Goal: Task Accomplishment & Management: Complete application form

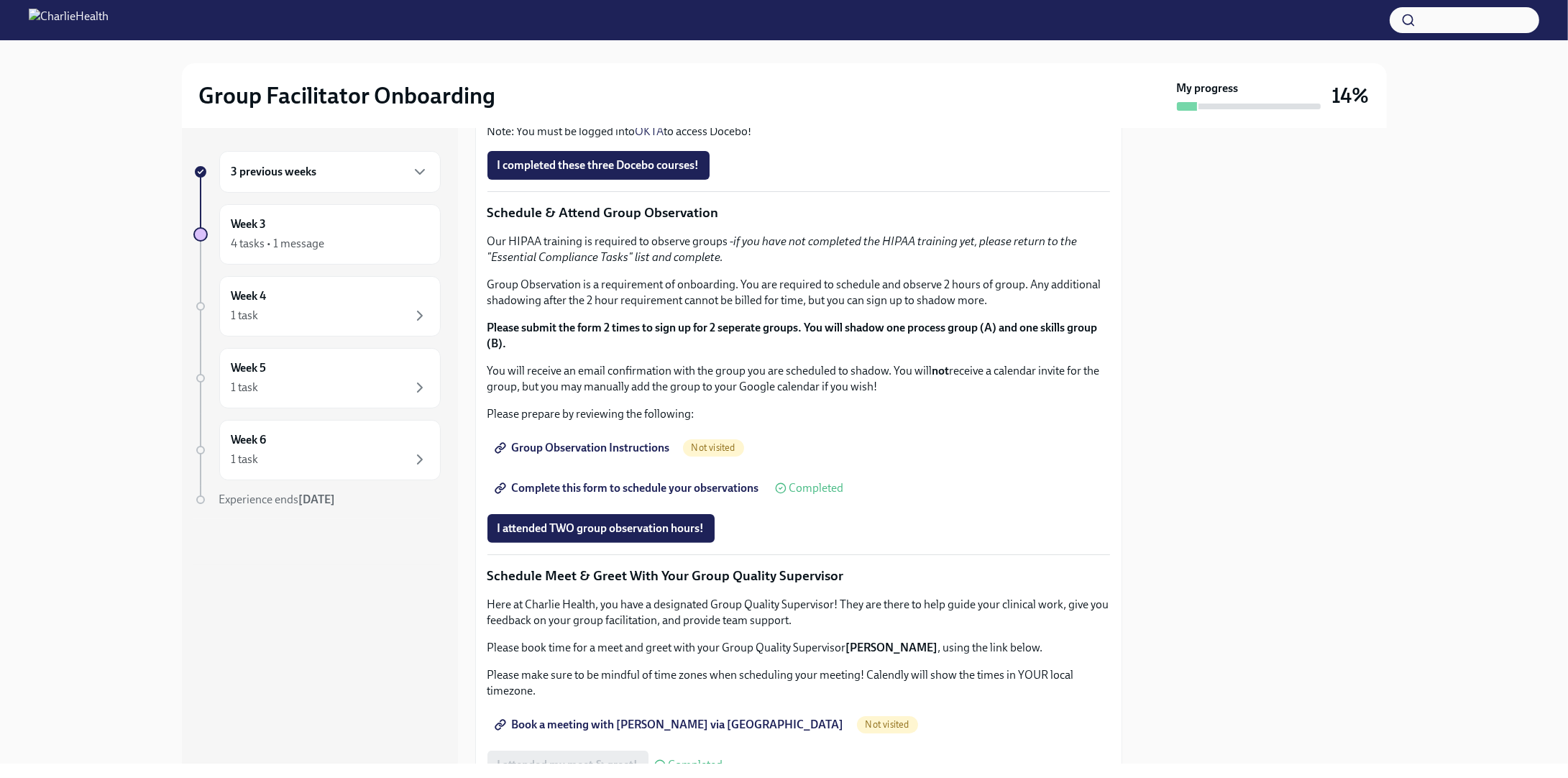
scroll to position [790, 0]
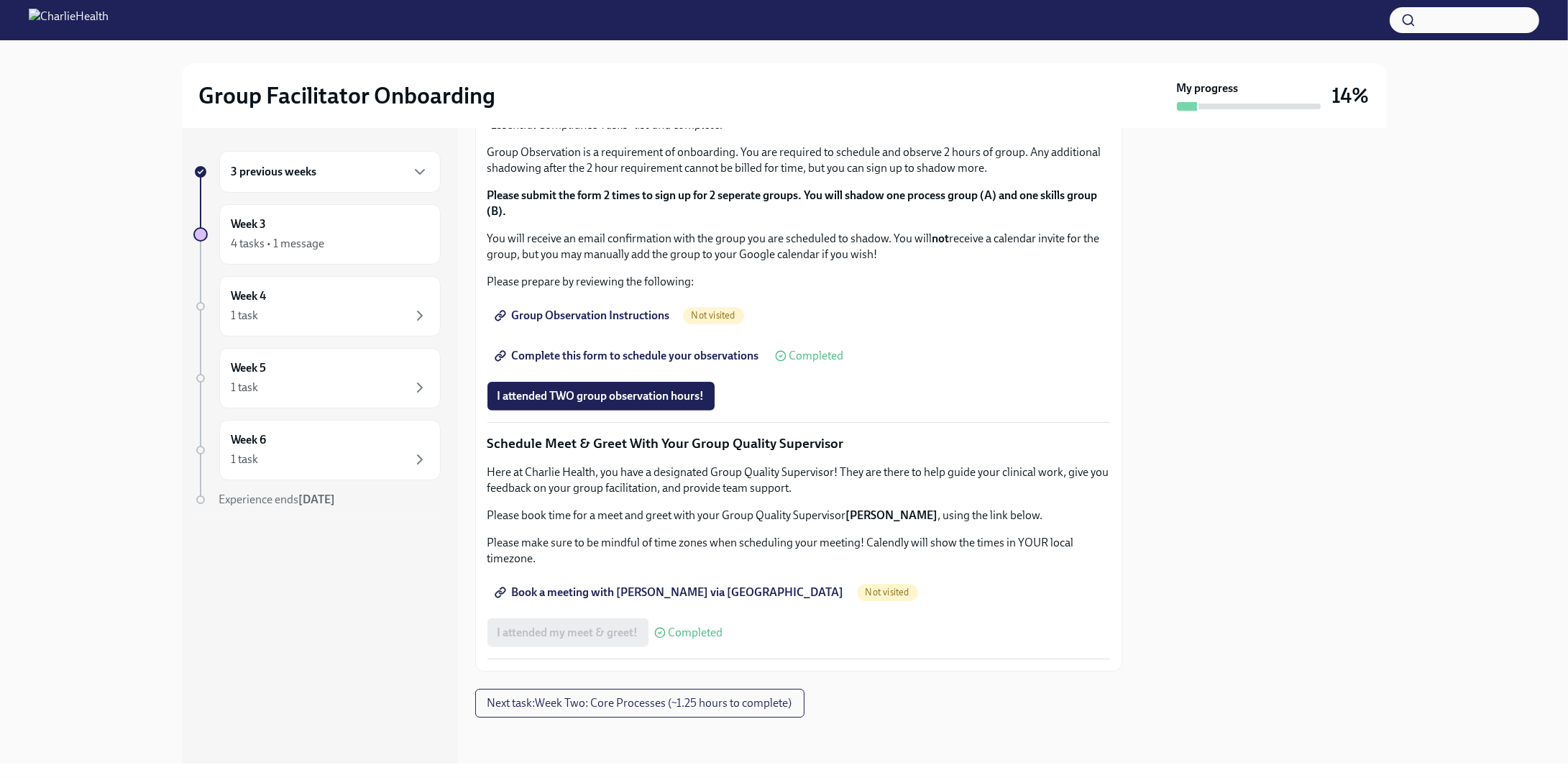
click at [573, 40] on span "I completed these three Docebo courses!" at bounding box center [599, 33] width 202 height 15
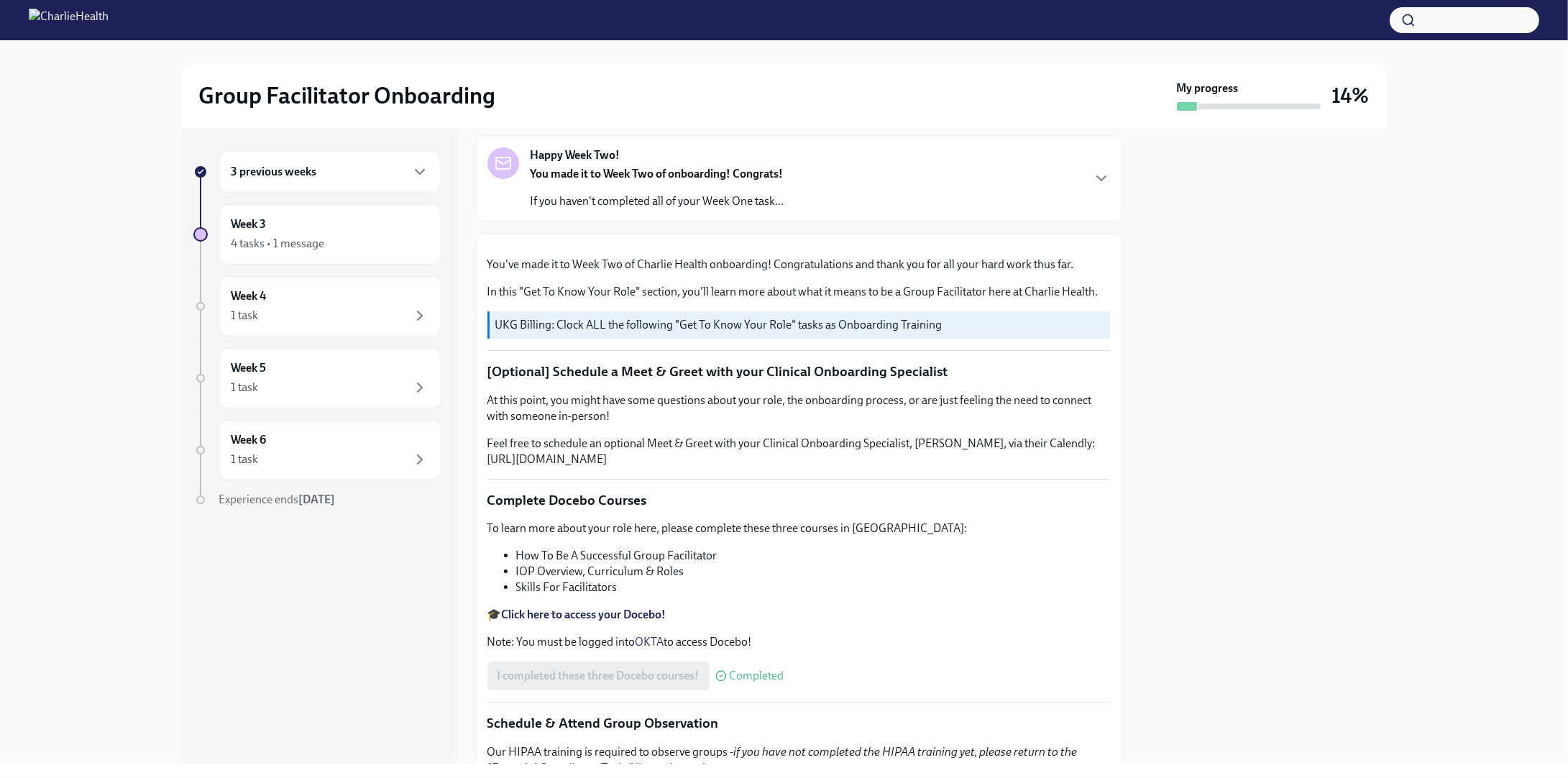
scroll to position [0, 0]
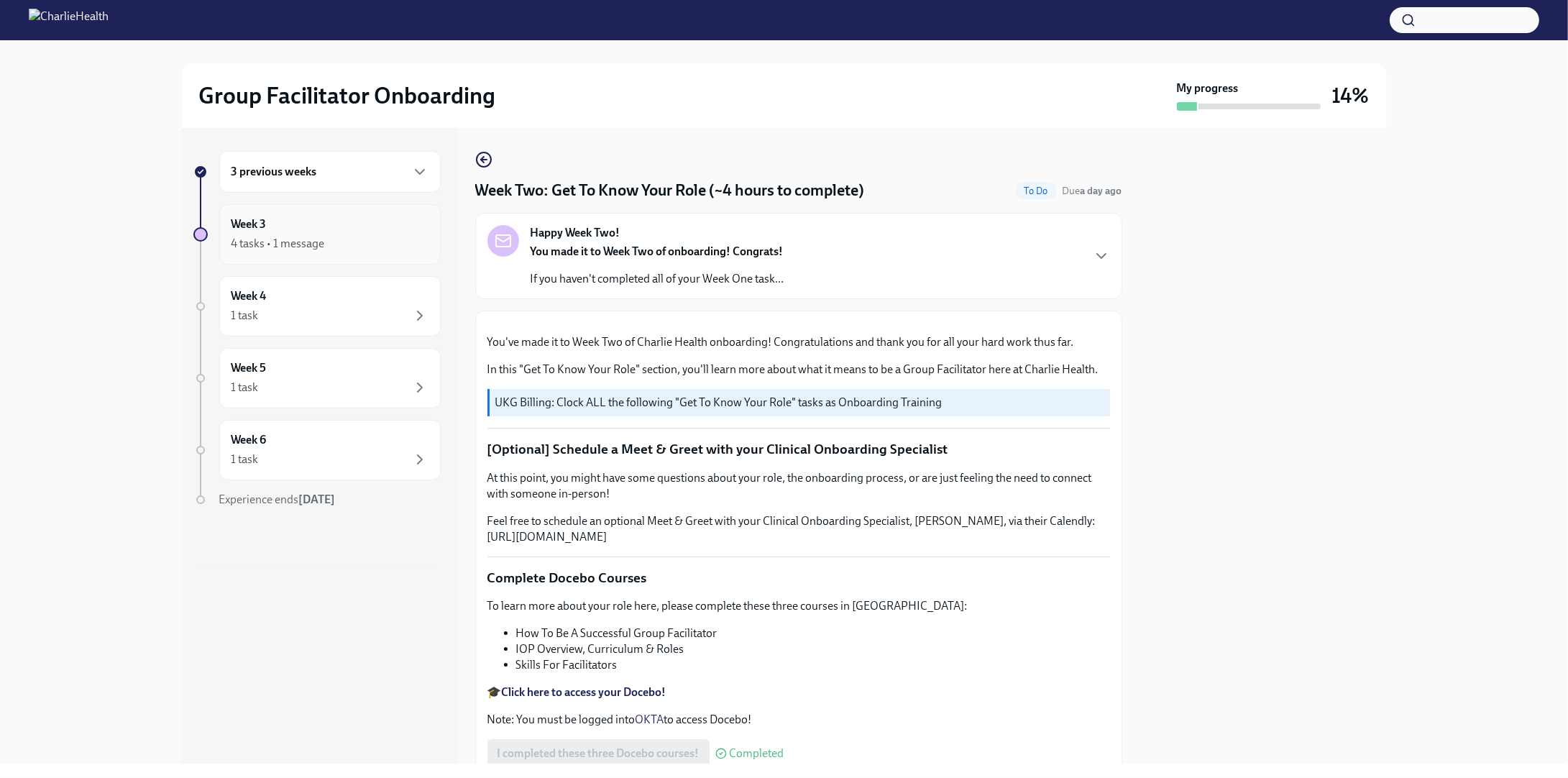
click at [311, 229] on div "Week 3 4 tasks • 1 message" at bounding box center [330, 234] width 197 height 36
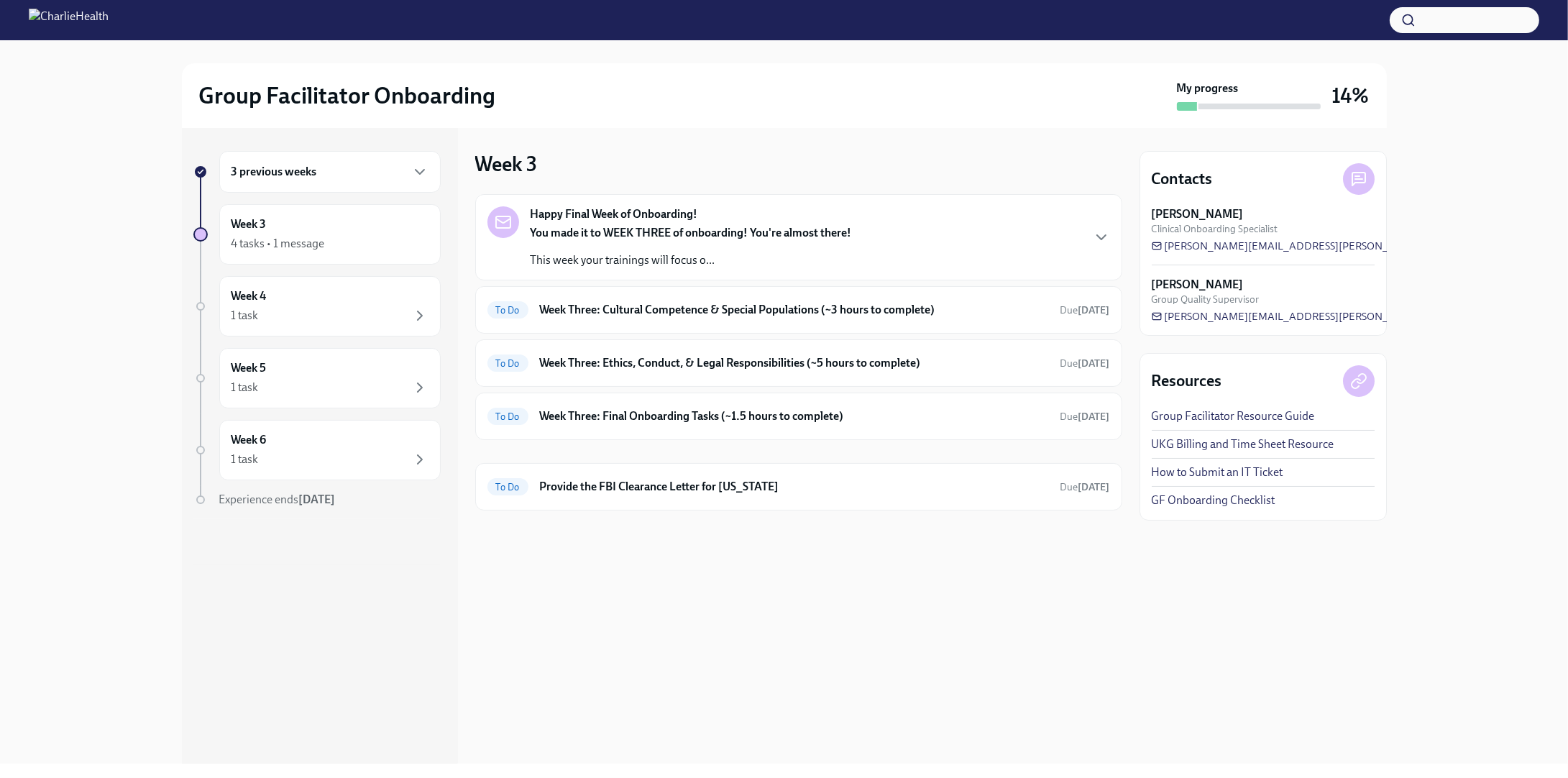
click at [620, 251] on div "You made it to WEEK THREE of onboarding! You're almost there! This week your tr…" at bounding box center [691, 246] width 322 height 43
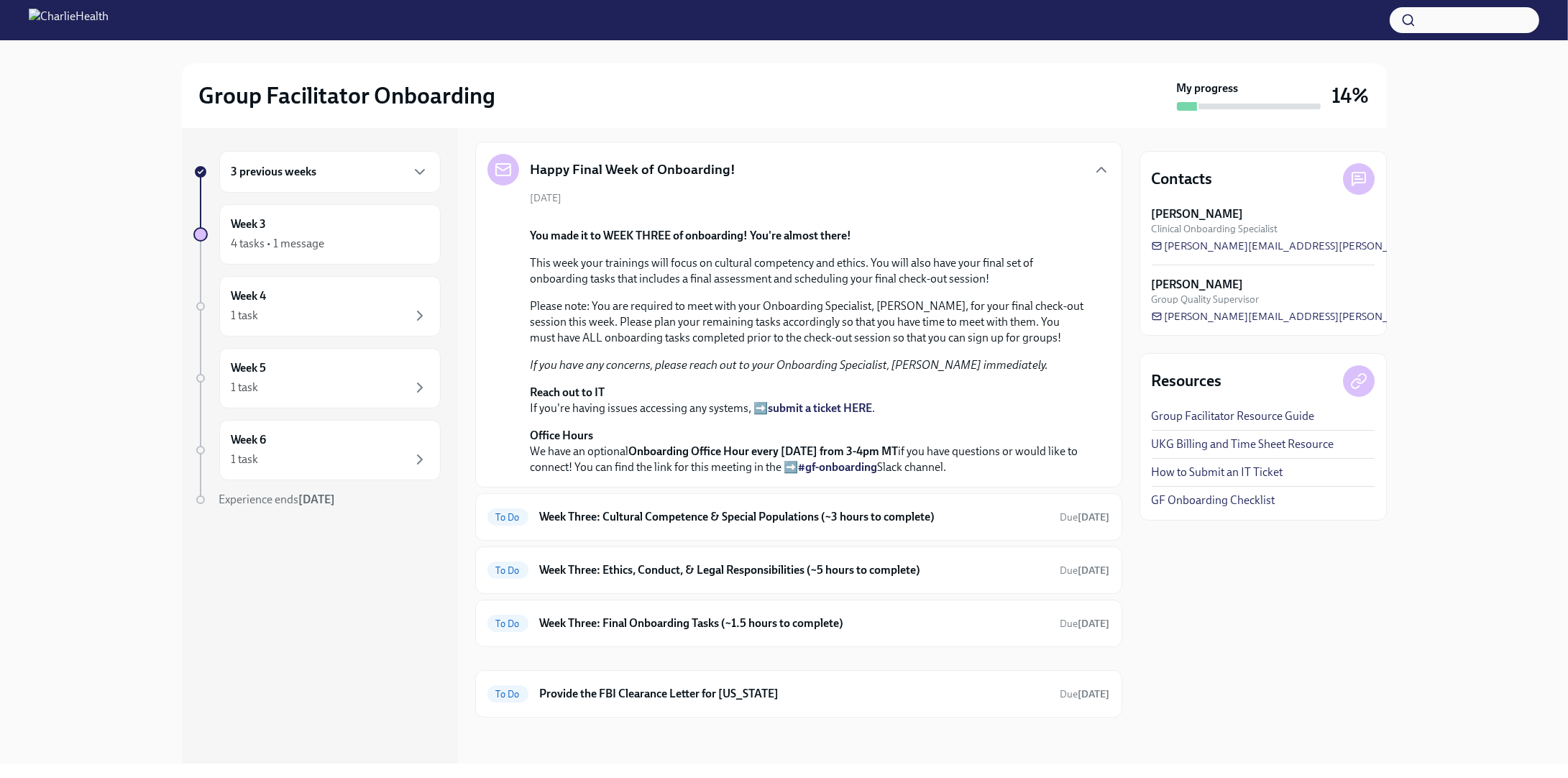
scroll to position [372, 0]
click at [694, 523] on h6 "Week Three: Cultural Competence & Special Populations (~3 hours to complete)" at bounding box center [794, 517] width 509 height 16
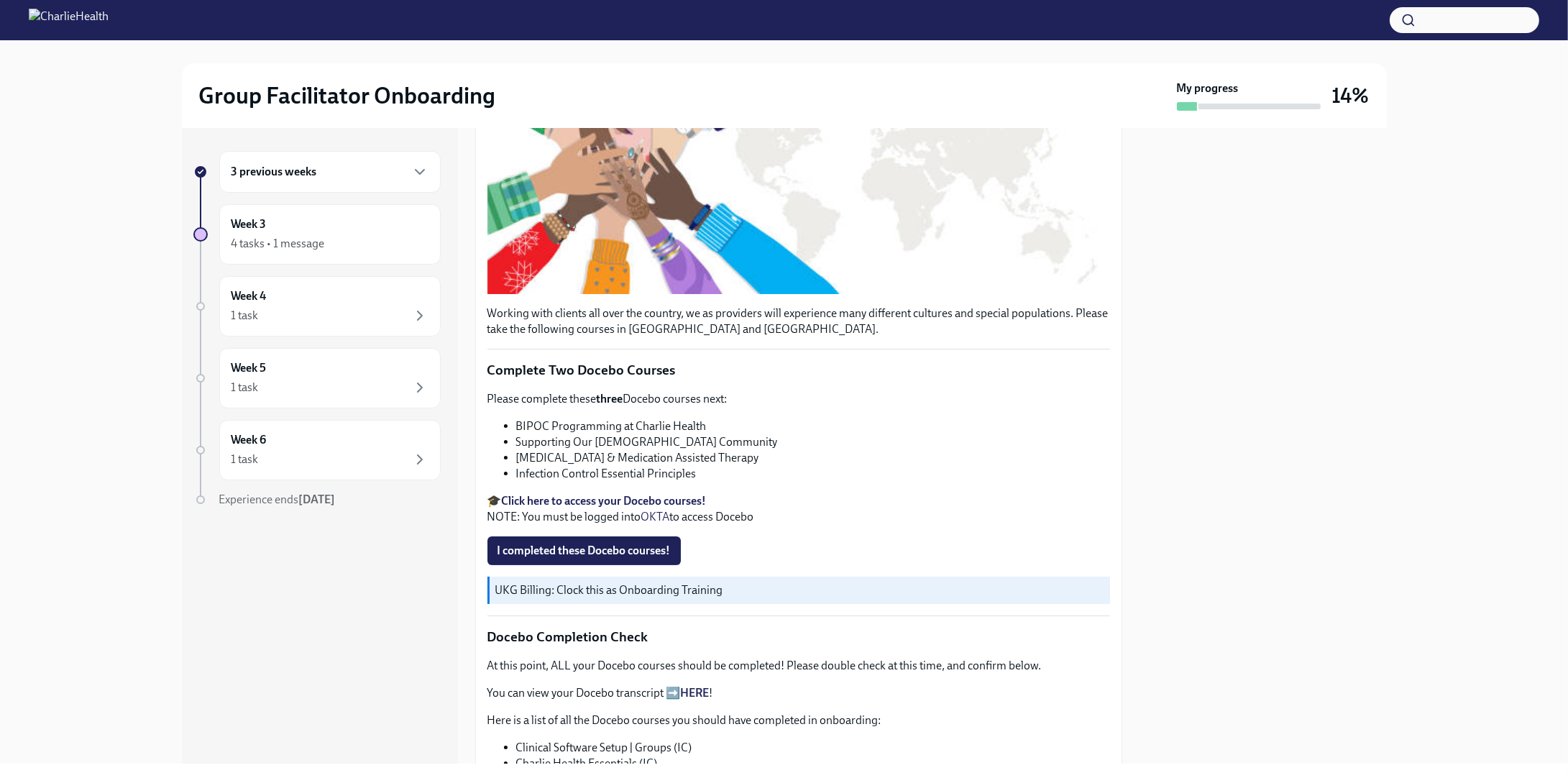
scroll to position [287, 0]
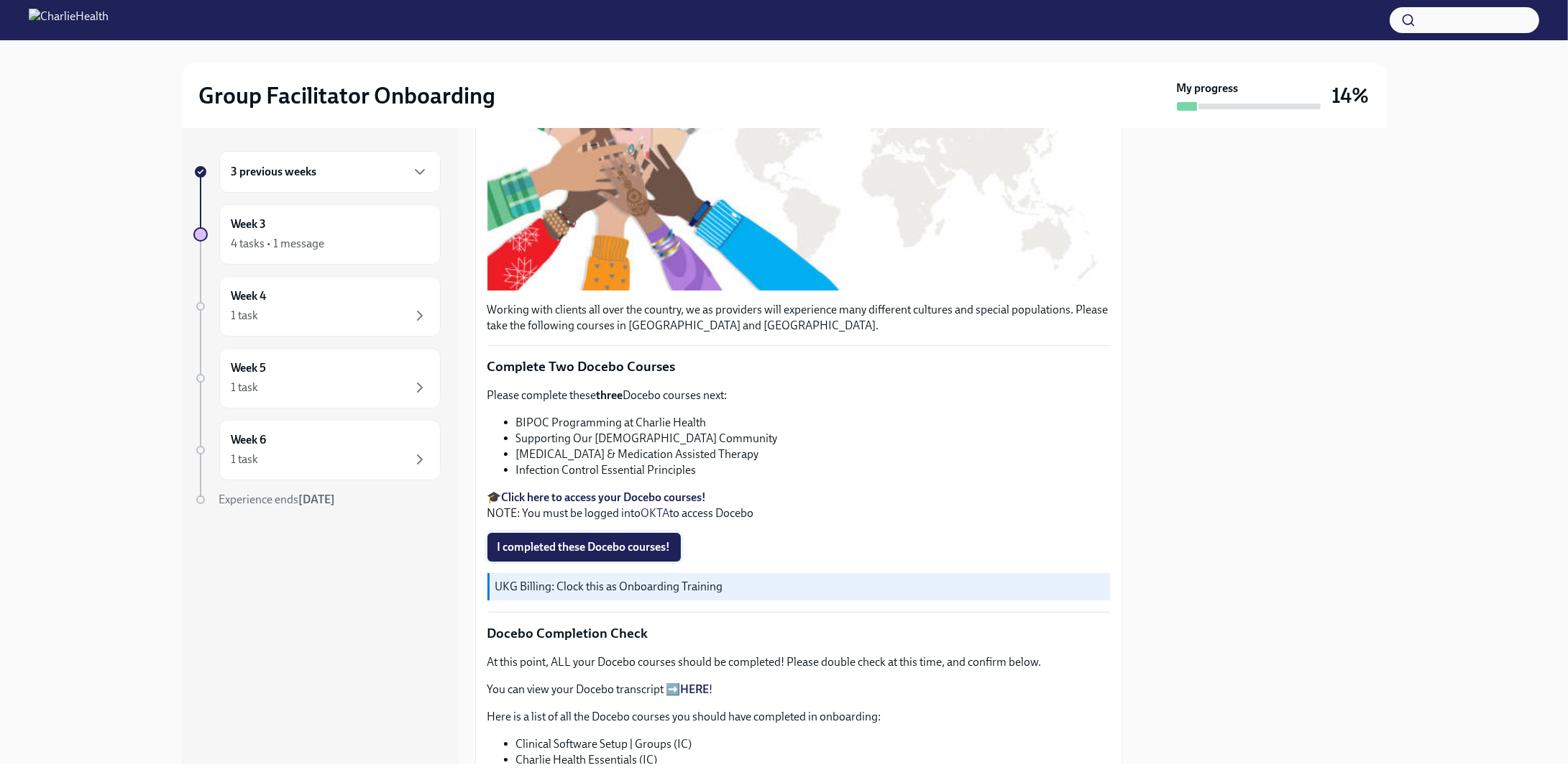
click at [629, 555] on span "I completed these Docebo courses!" at bounding box center [584, 547] width 173 height 15
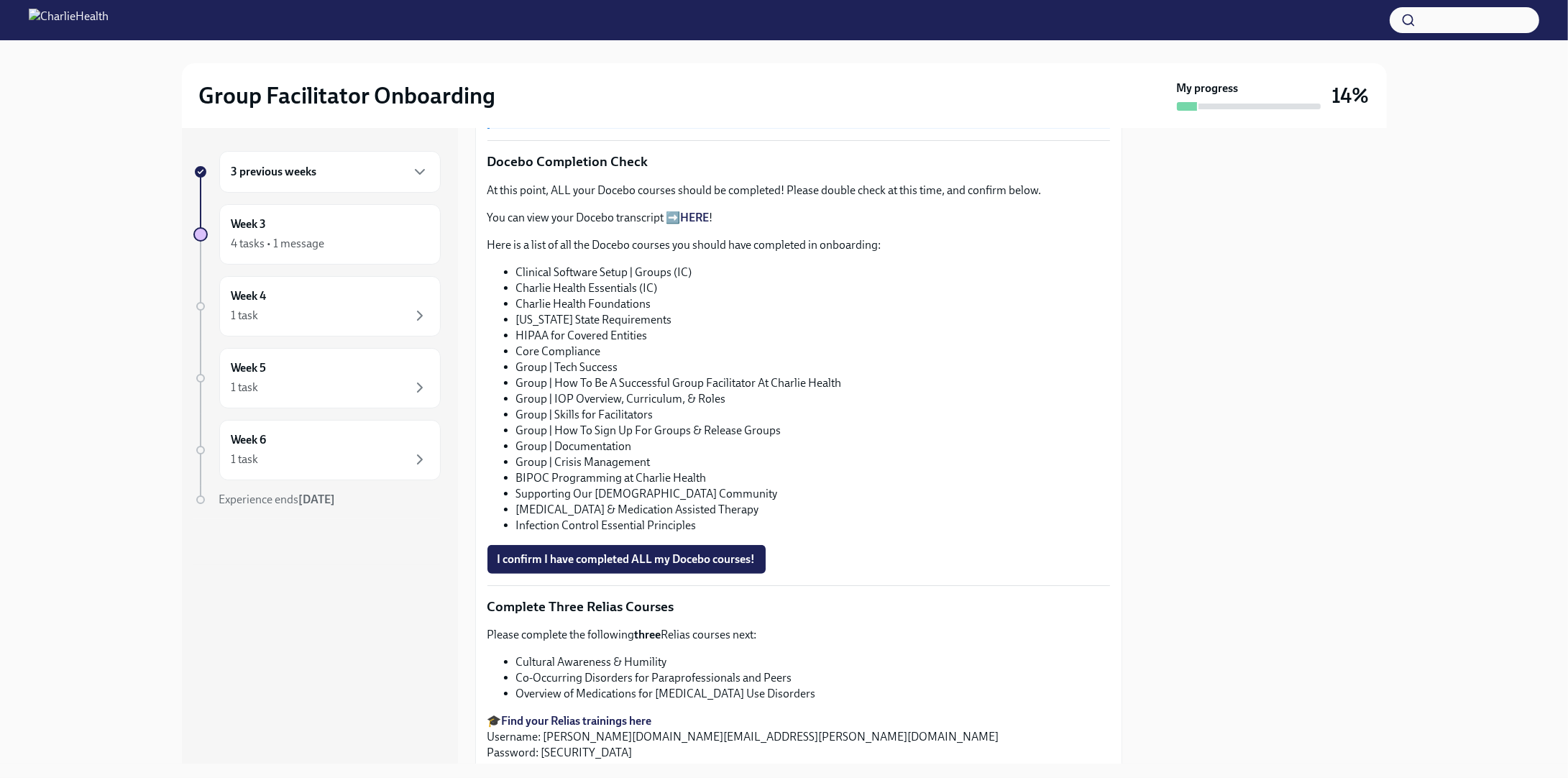
scroll to position [862, 0]
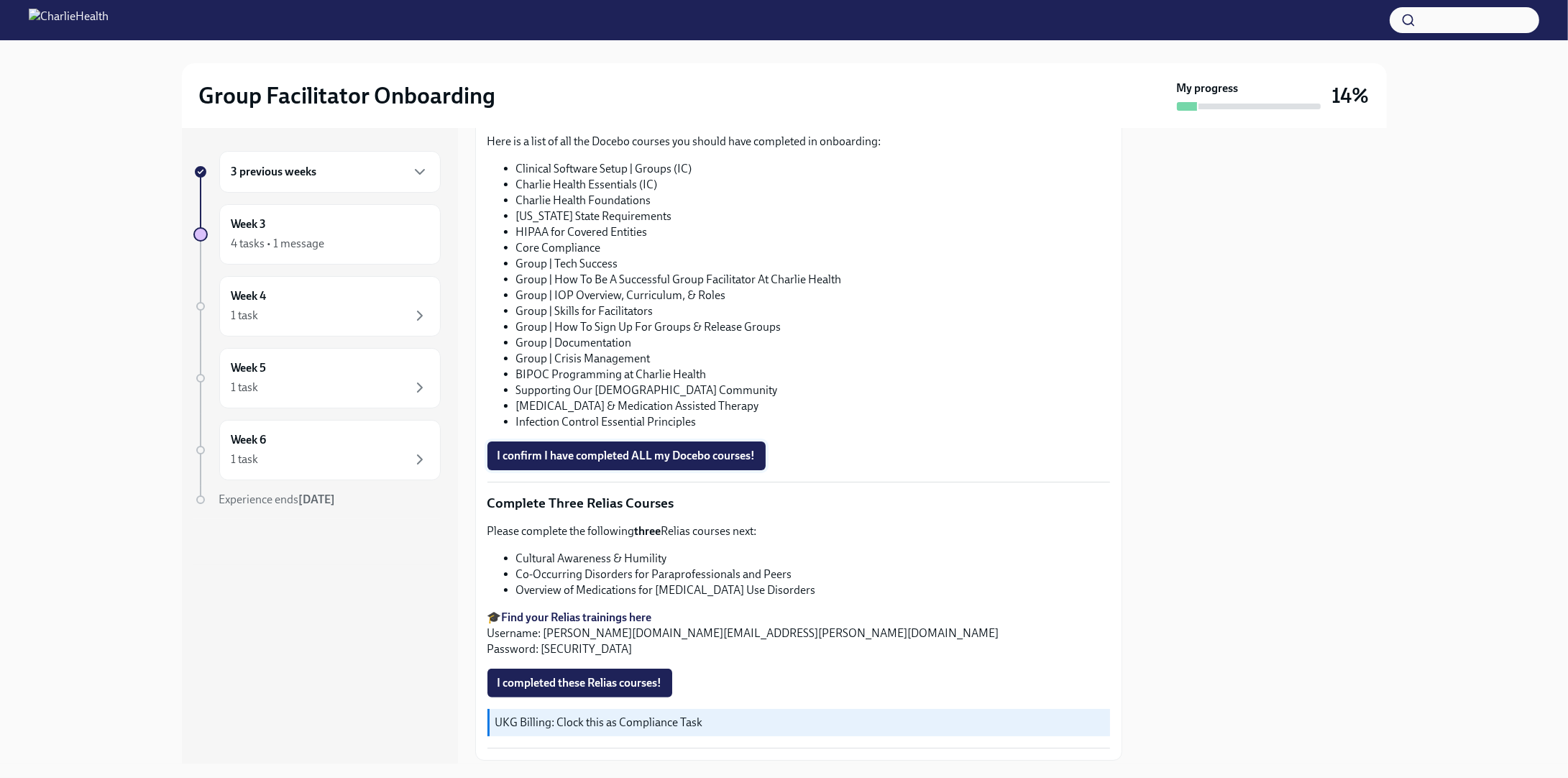
click at [624, 463] on span "I confirm I have completed ALL my Docebo courses!" at bounding box center [626, 456] width 258 height 15
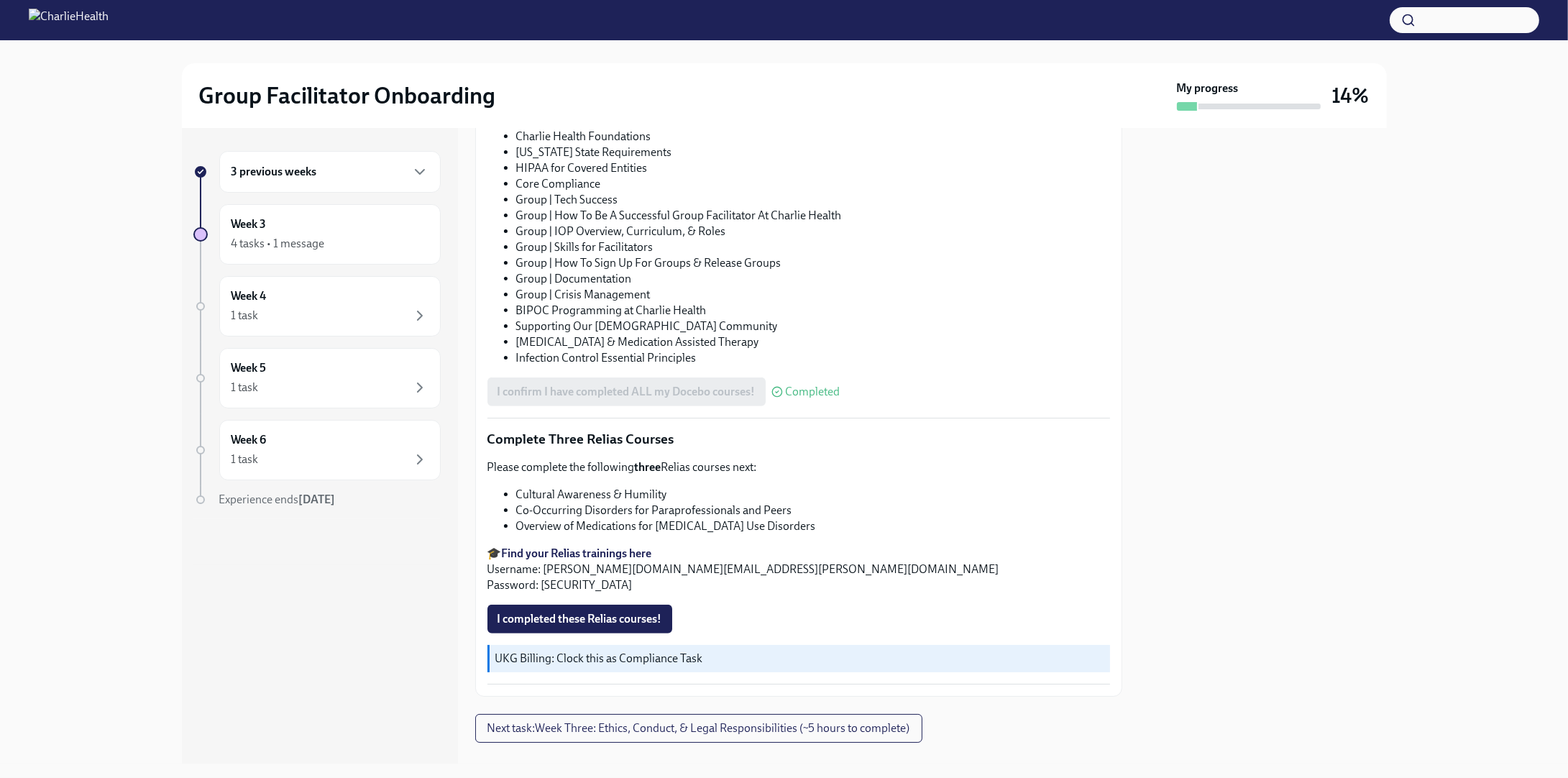
scroll to position [967, 0]
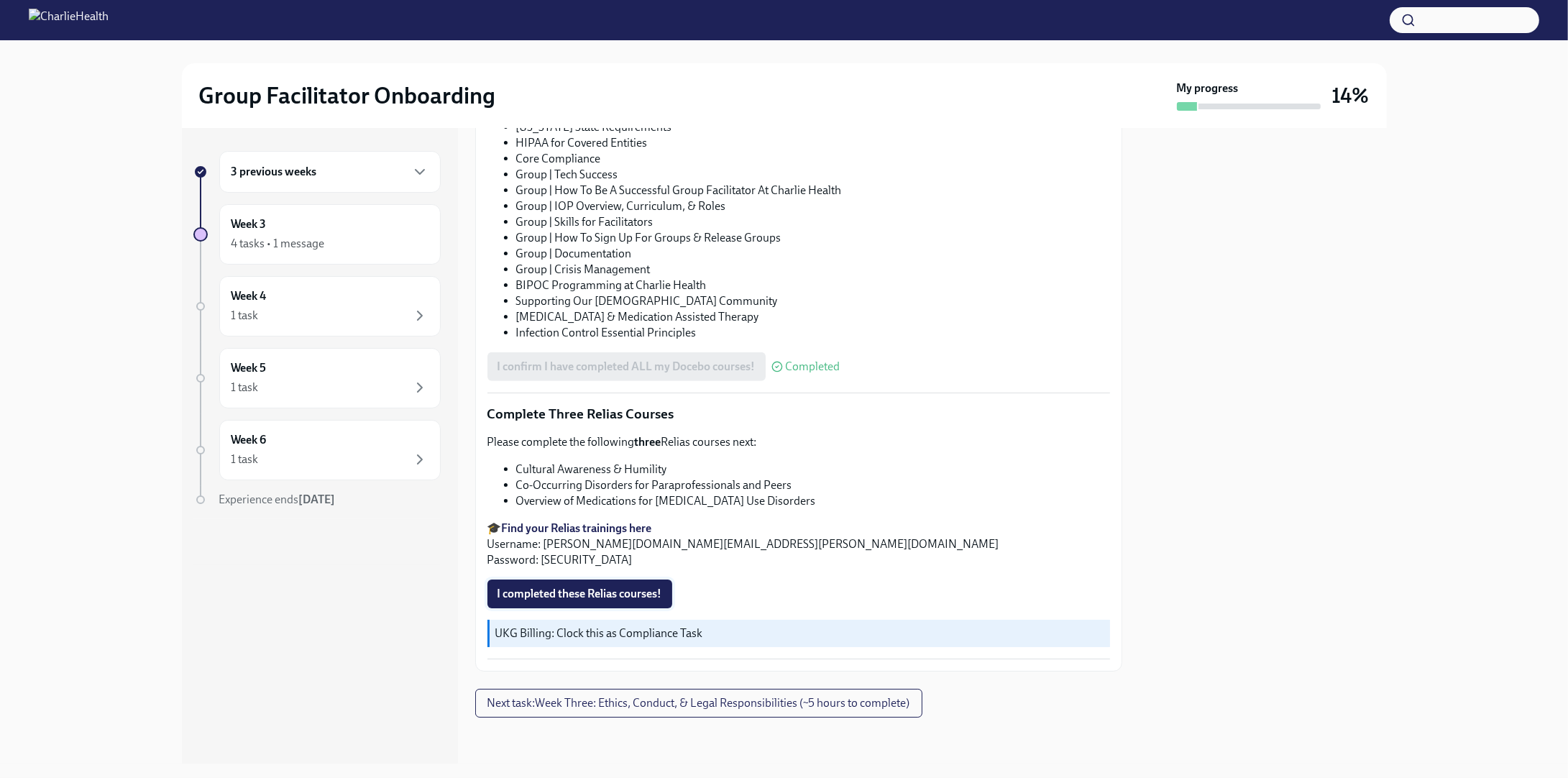
click at [634, 590] on span "I completed these Relias courses!" at bounding box center [580, 594] width 164 height 15
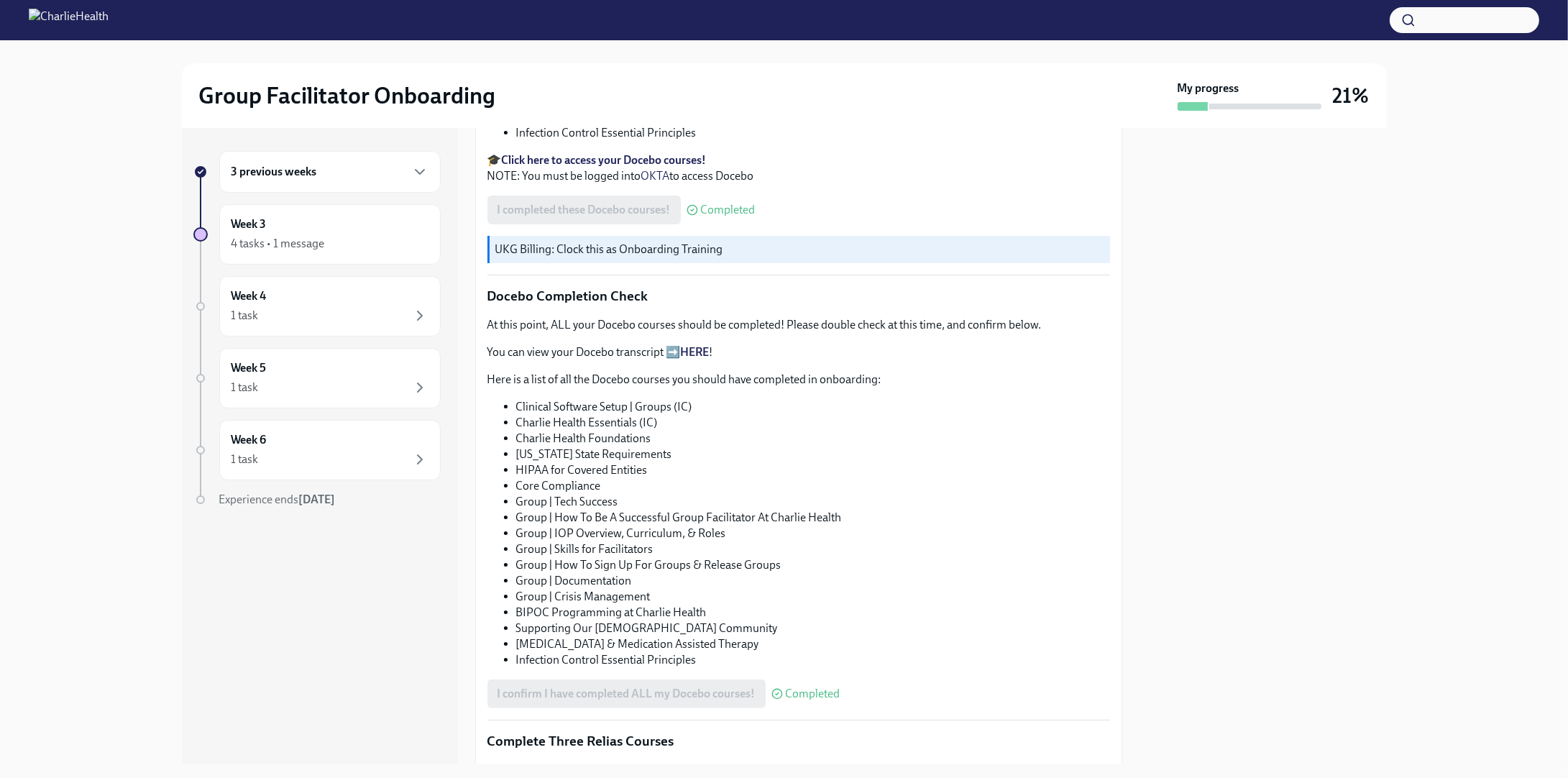
scroll to position [969, 0]
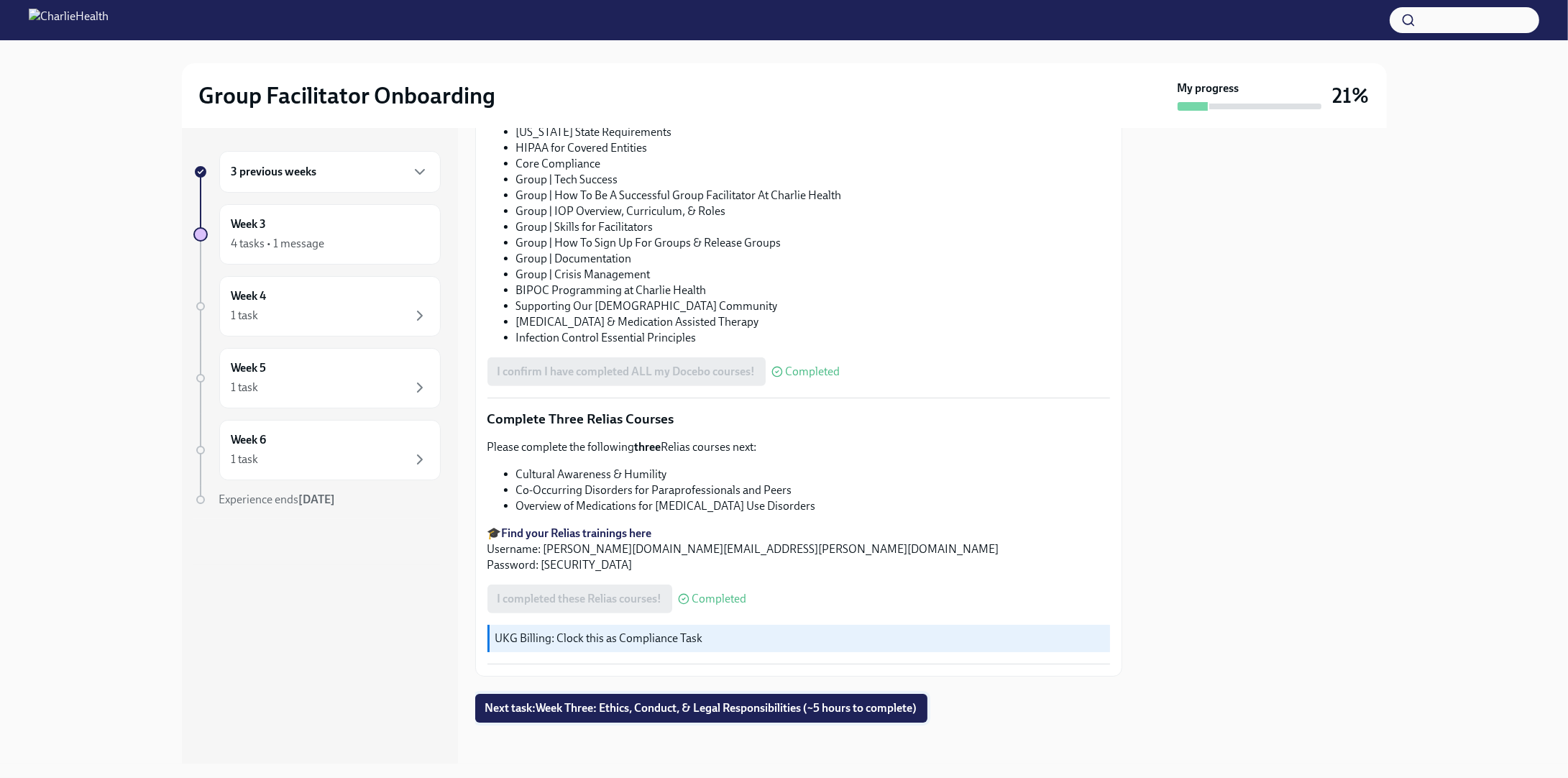
click at [630, 702] on span "Next task : Week Three: Ethics, Conduct, & Legal Responsibilities (~5 hours to …" at bounding box center [701, 708] width 432 height 15
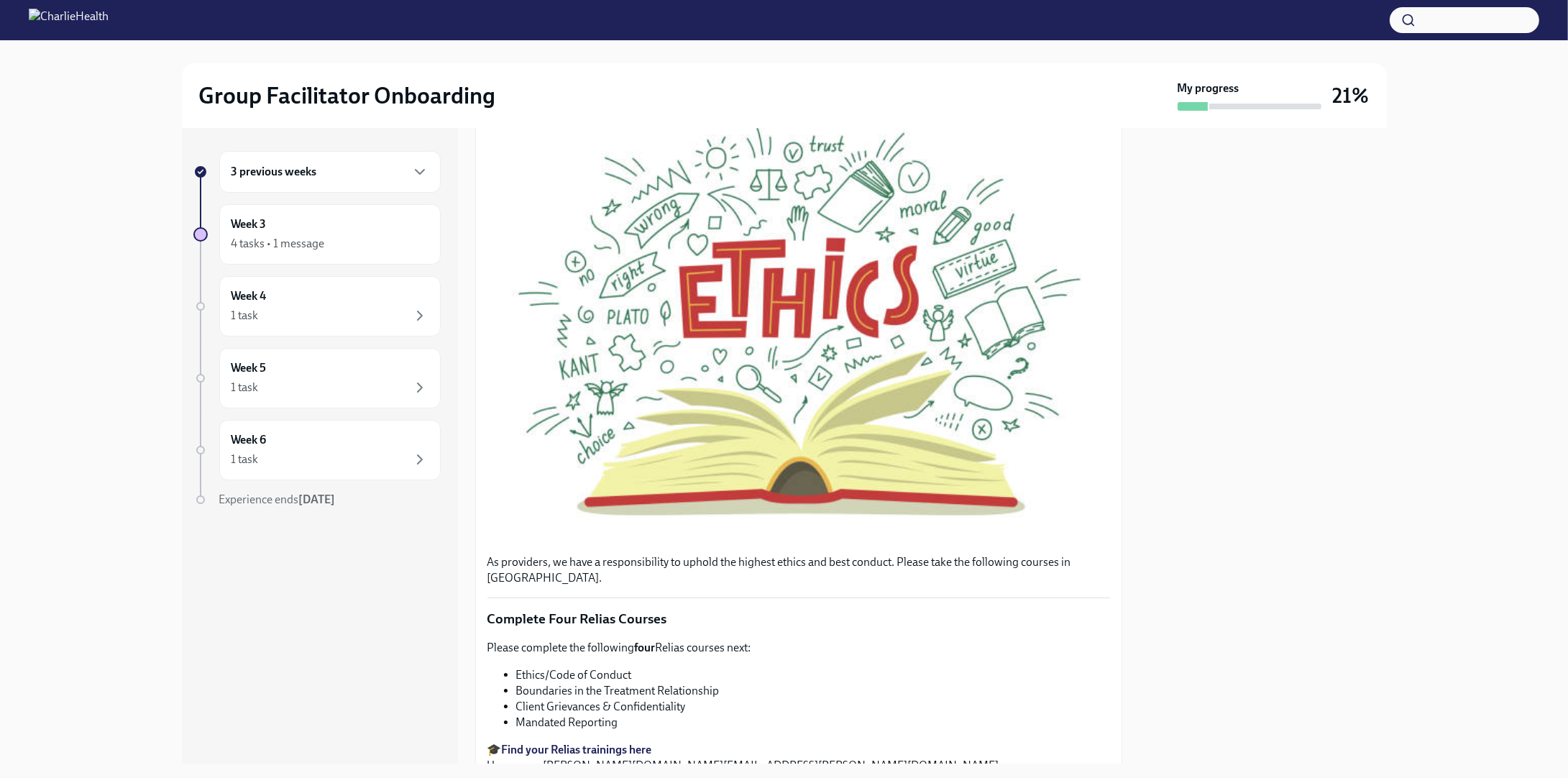
scroll to position [144, 0]
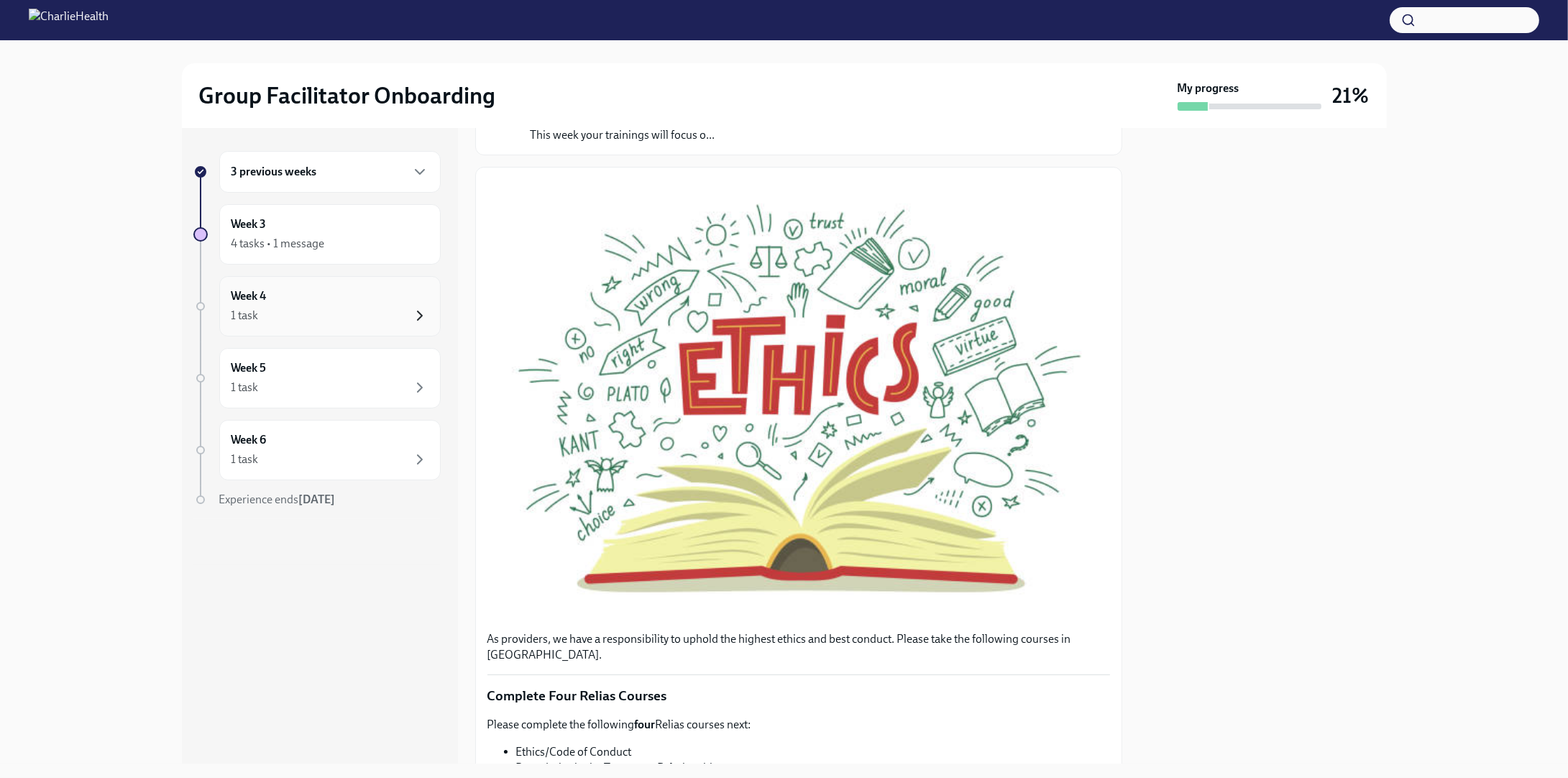
click at [421, 314] on icon "button" at bounding box center [420, 316] width 4 height 9
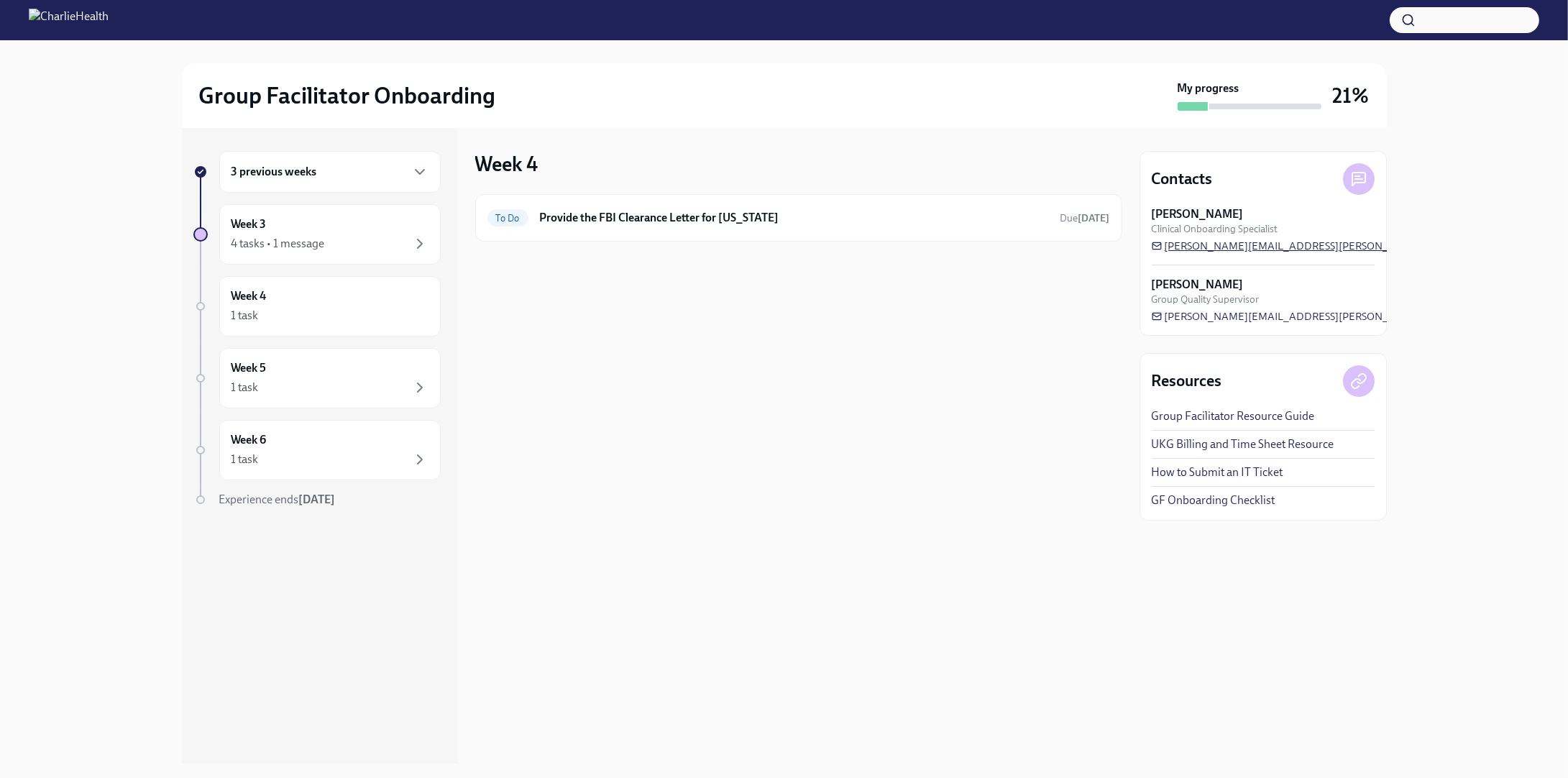
click at [1233, 244] on span "[PERSON_NAME][EMAIL_ADDRESS][PERSON_NAME][DOMAIN_NAME]" at bounding box center [1331, 246] width 359 height 15
click at [960, 388] on div "Week 4 To Do Provide the FBI Clearance Letter for [US_STATE] Due [DATE]" at bounding box center [798, 445] width 647 height 635
click at [290, 180] on div "3 previous weeks" at bounding box center [330, 171] width 221 height 41
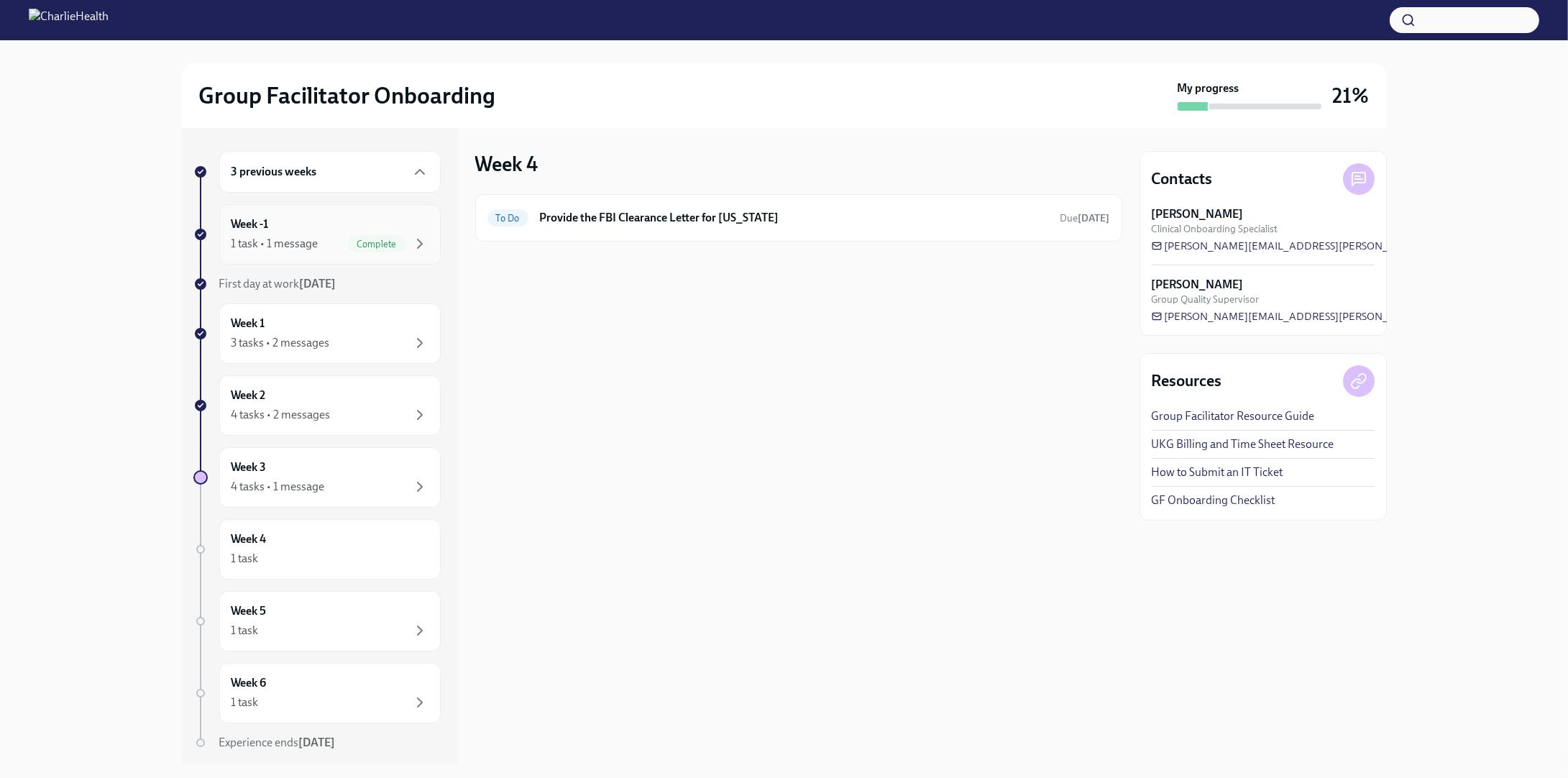
click at [351, 239] on span "Complete" at bounding box center [376, 244] width 57 height 11
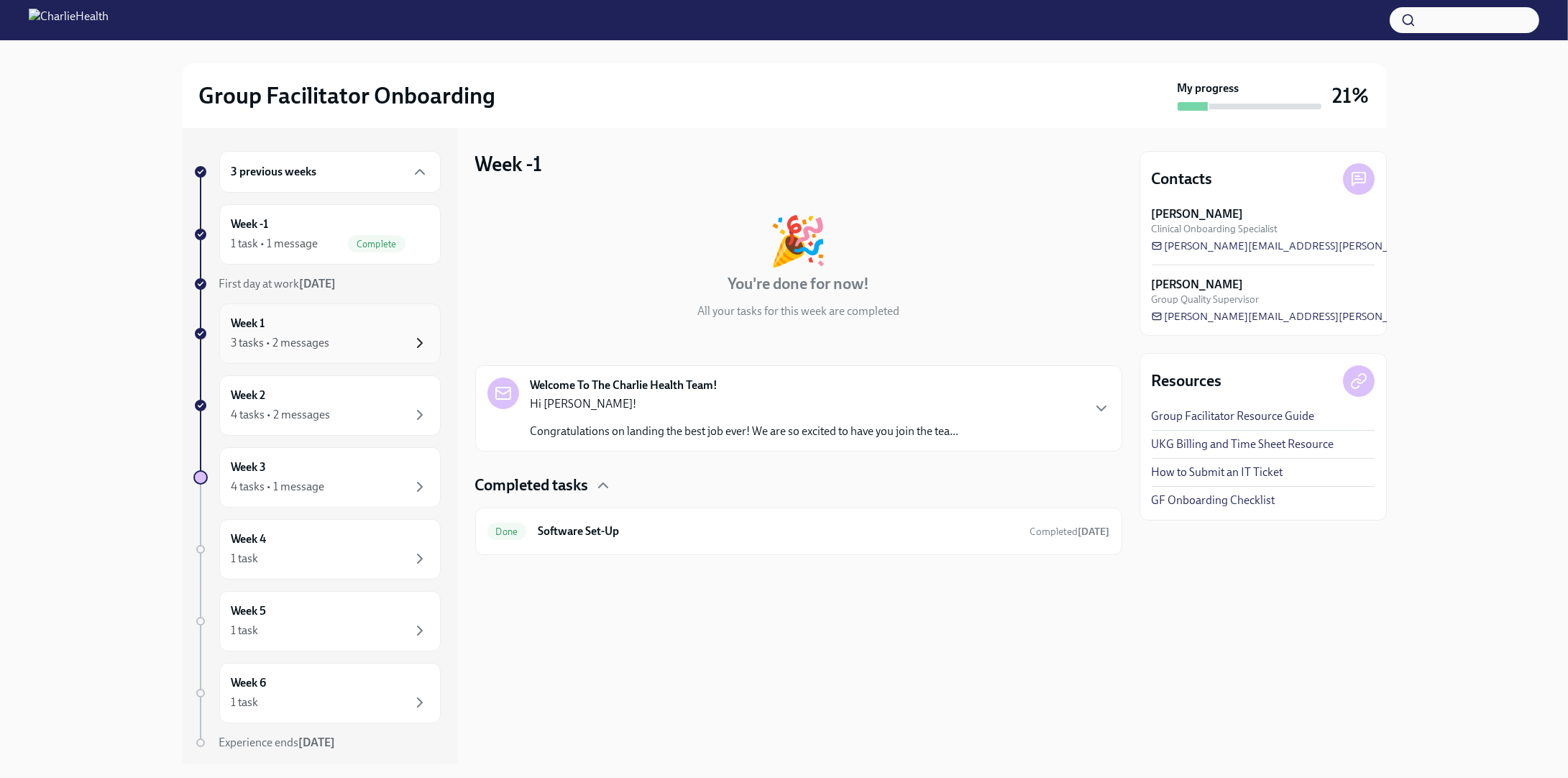
click at [411, 334] on icon "button" at bounding box center [420, 343] width 17 height 17
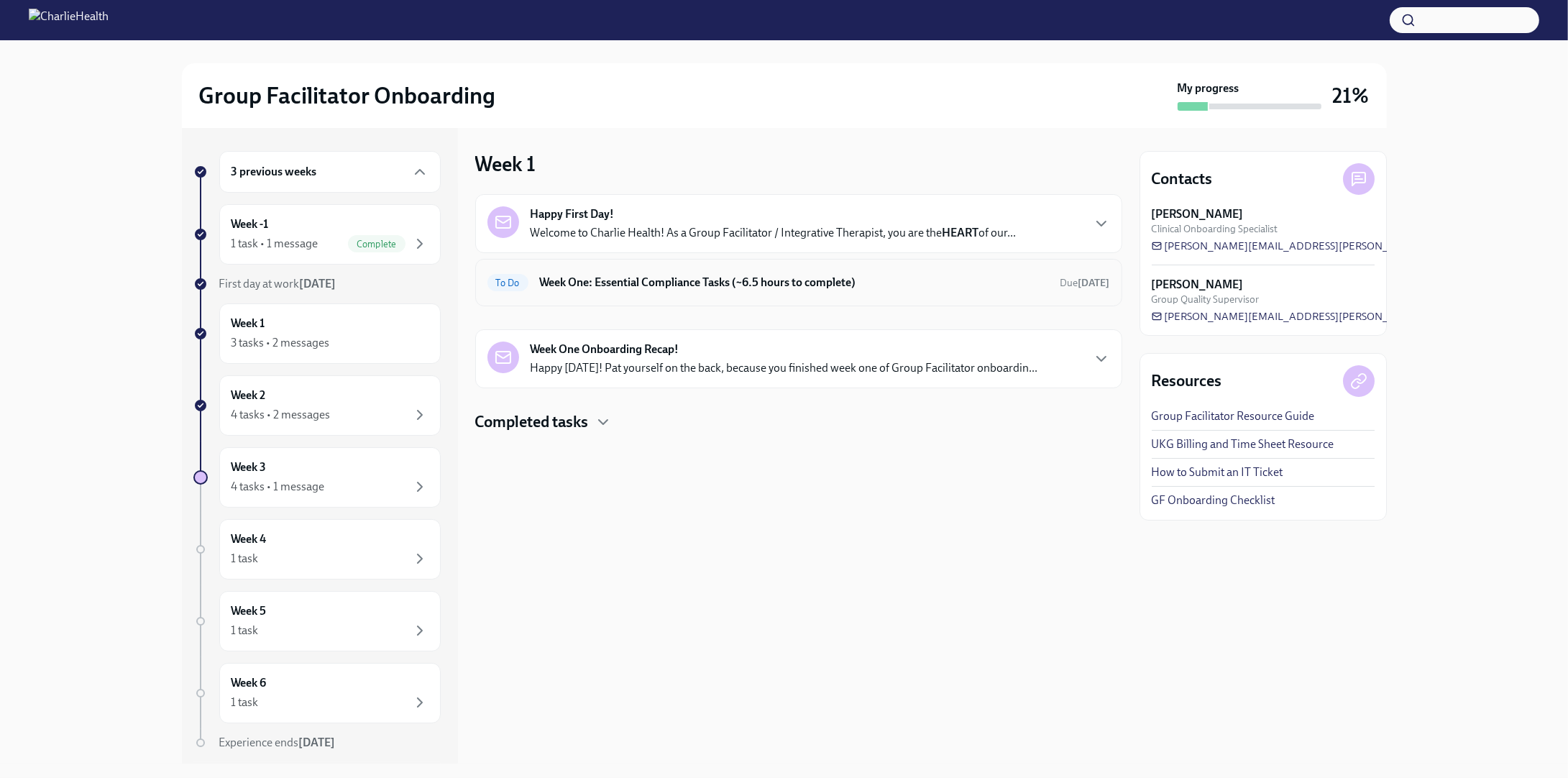
click at [776, 281] on h6 "Week One: Essential Compliance Tasks (~6.5 hours to complete)" at bounding box center [794, 282] width 509 height 16
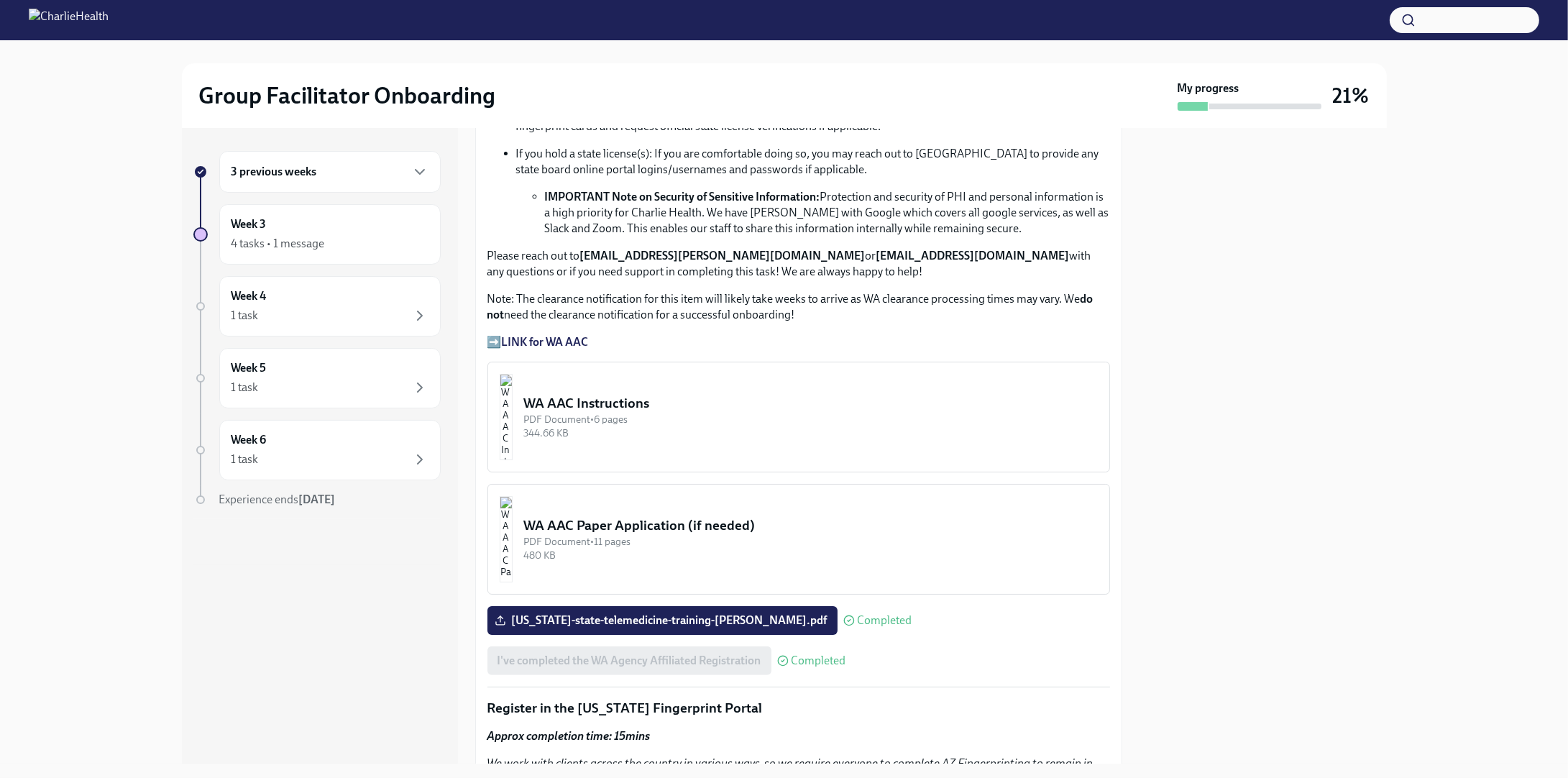
scroll to position [1078, 0]
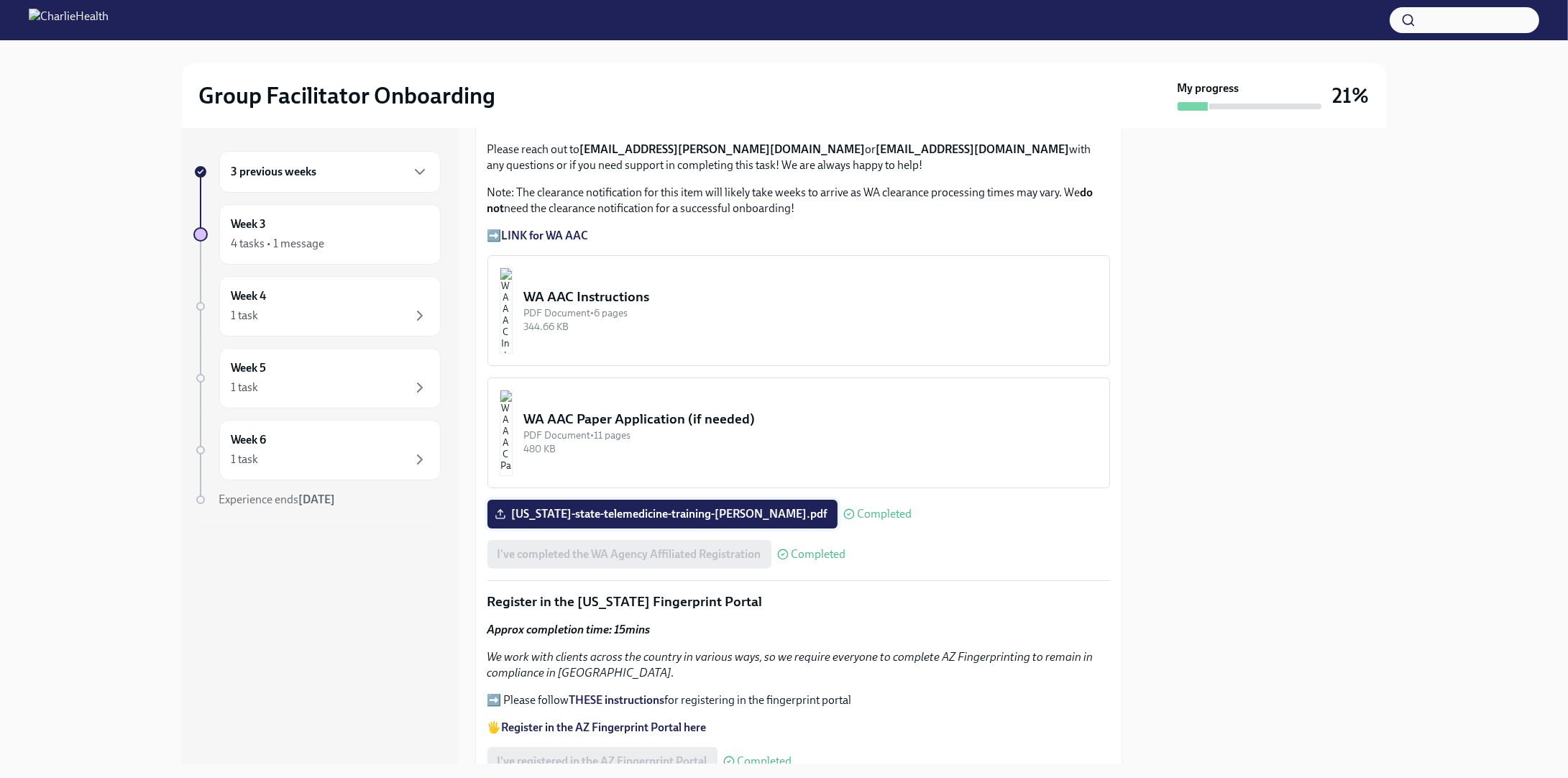
click at [682, 507] on span "[US_STATE]-state-telemedicine-training-[PERSON_NAME].pdf" at bounding box center [662, 514] width 330 height 15
click at [0, 0] on input "[US_STATE]-state-telemedicine-training-[PERSON_NAME].pdf" at bounding box center [0, 0] width 0 height 0
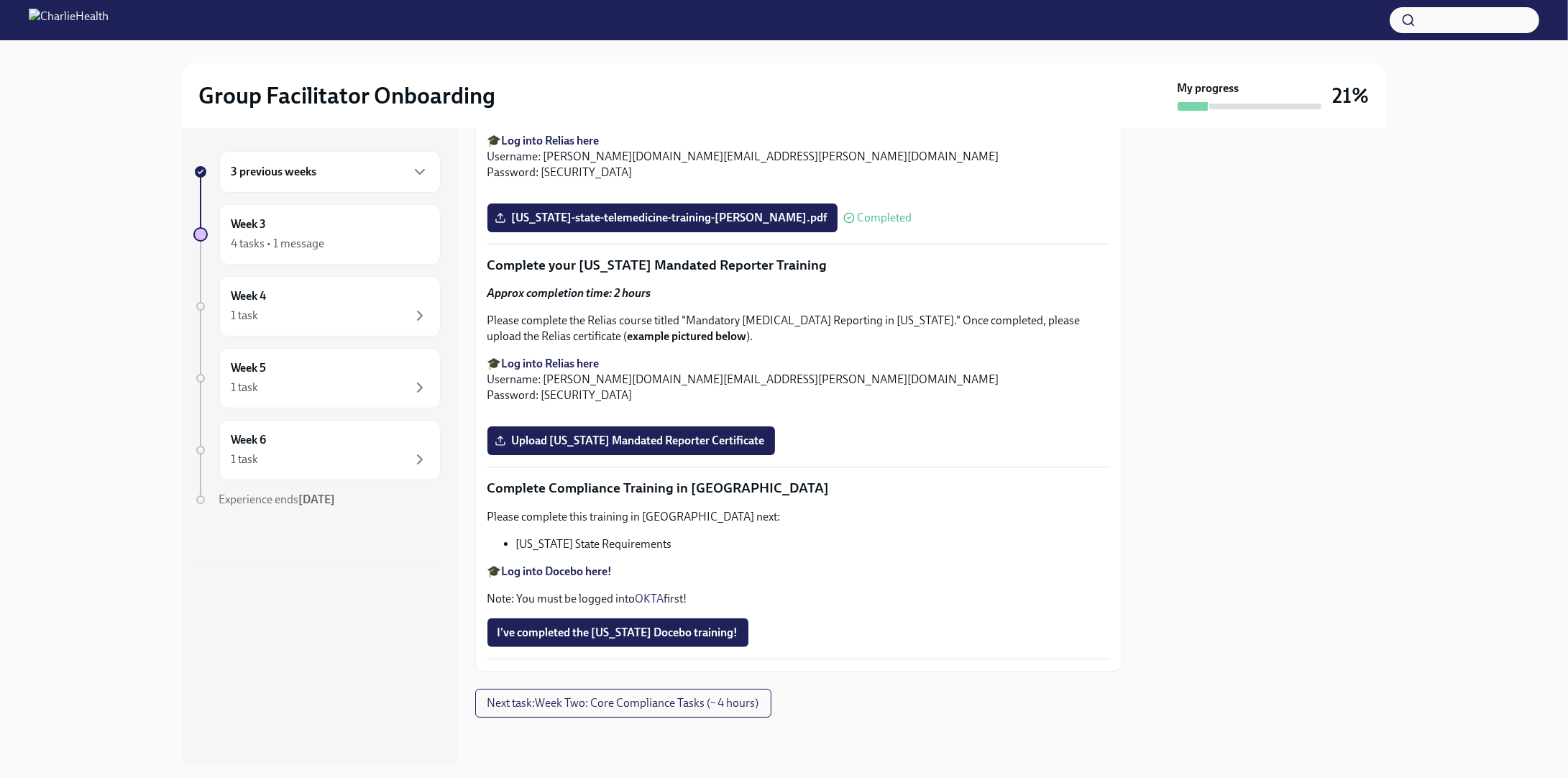
scroll to position [3020, 0]
click at [607, 630] on span "I've completed the [US_STATE] Docebo training!" at bounding box center [618, 632] width 241 height 15
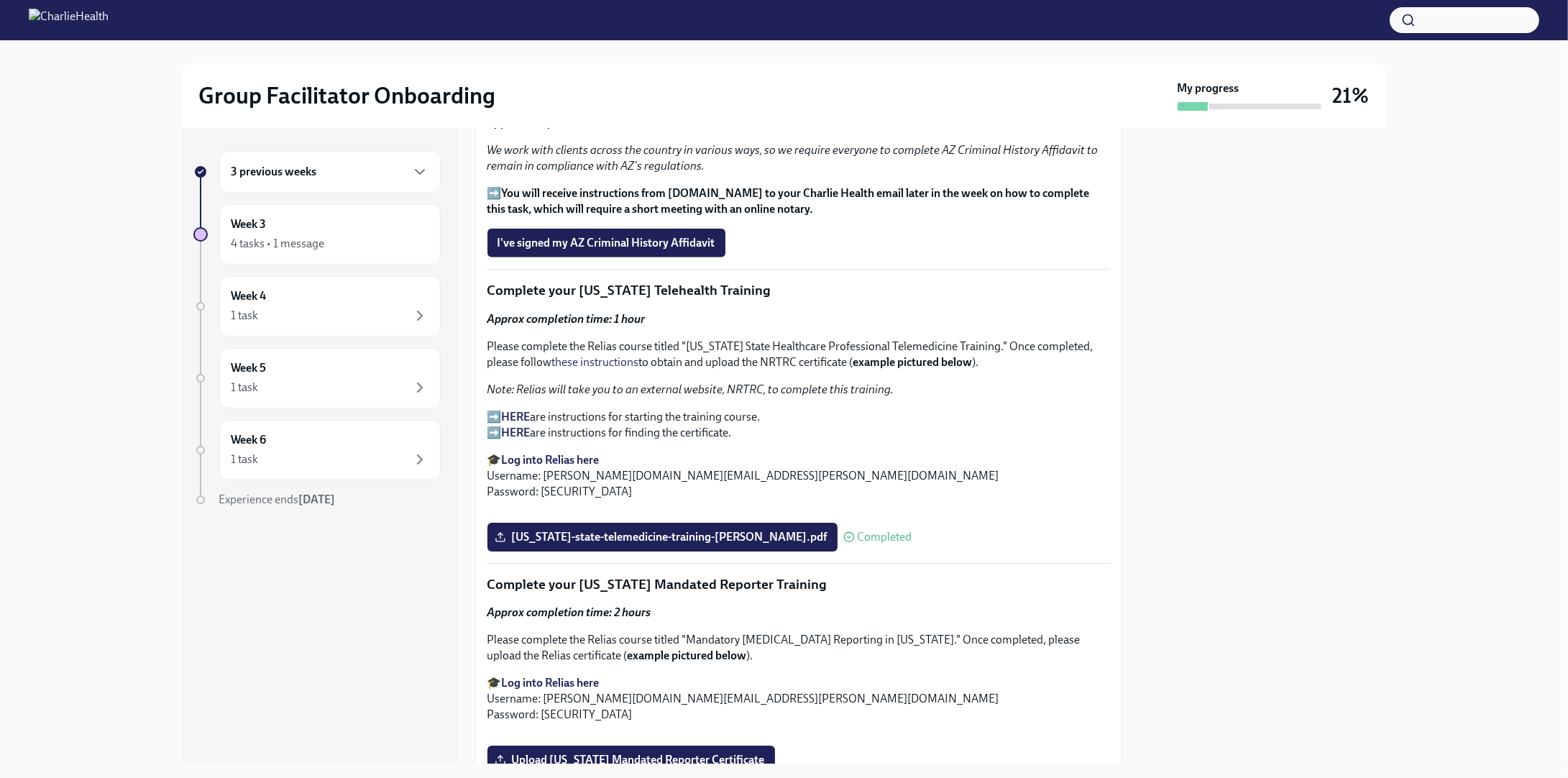
scroll to position [1869, 0]
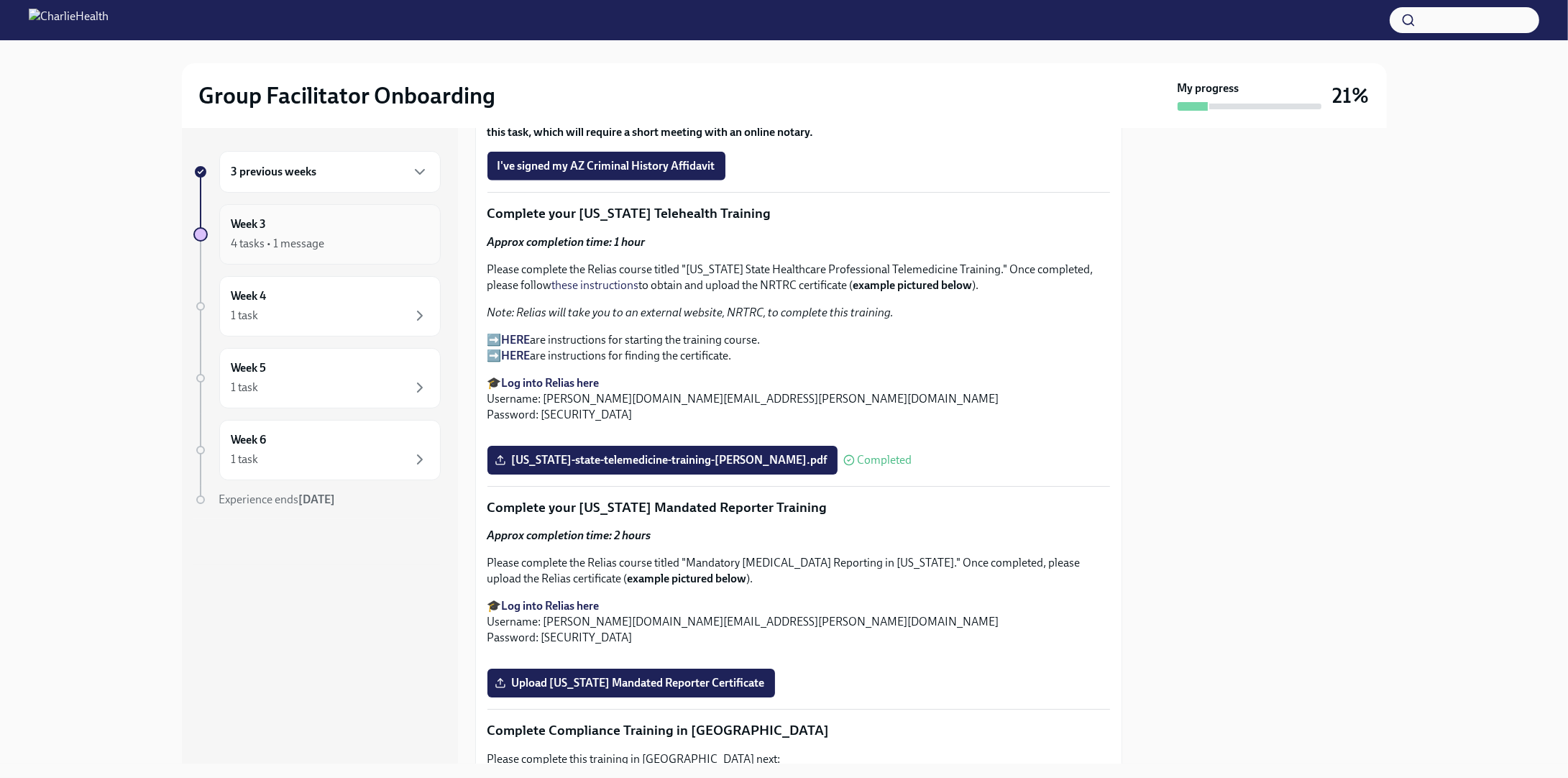
click at [375, 235] on div "4 tasks • 1 message" at bounding box center [330, 244] width 197 height 17
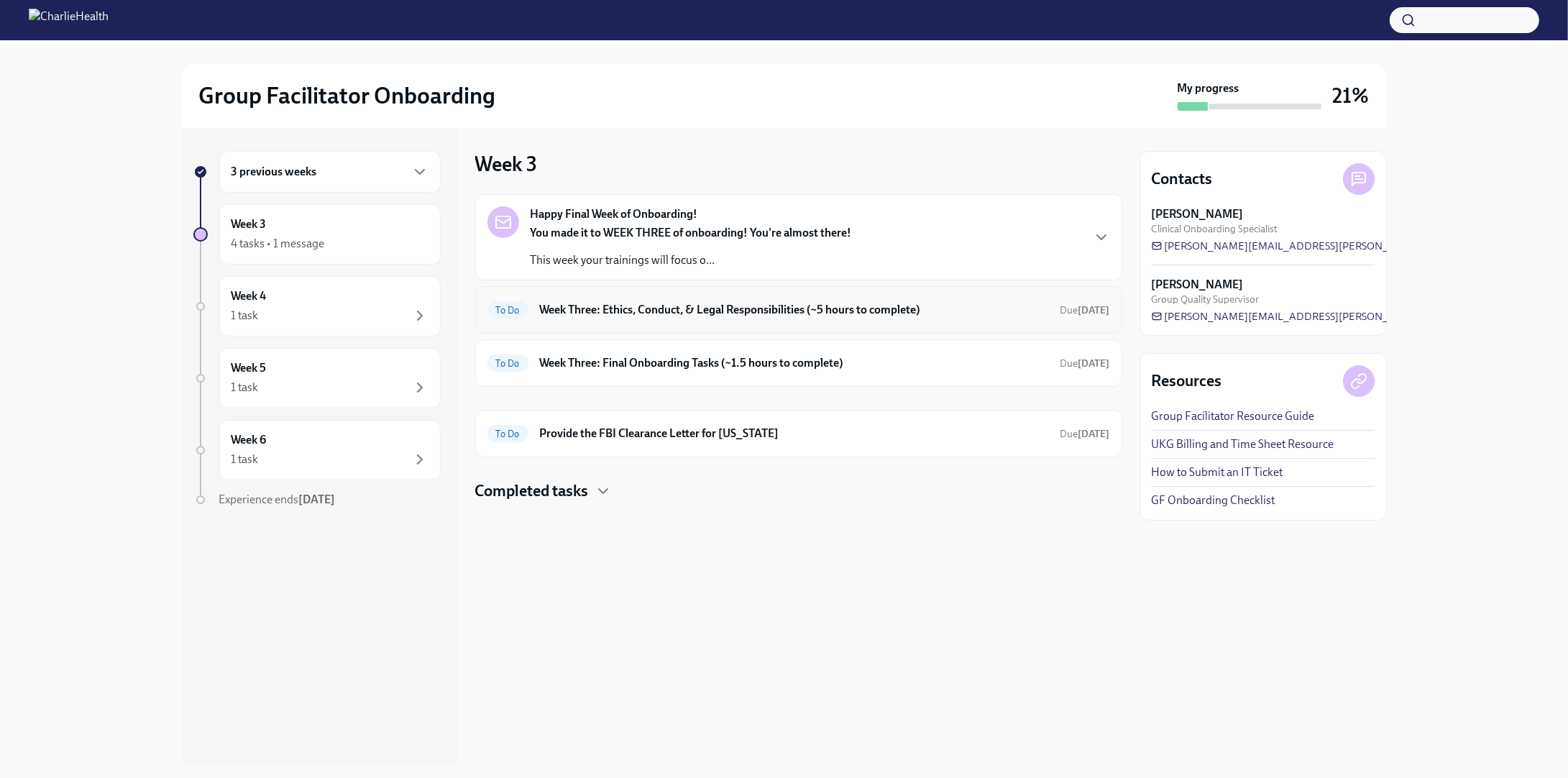
click at [677, 307] on h6 "Week Three: Ethics, Conduct, & Legal Responsibilities (~5 hours to complete)" at bounding box center [794, 310] width 509 height 16
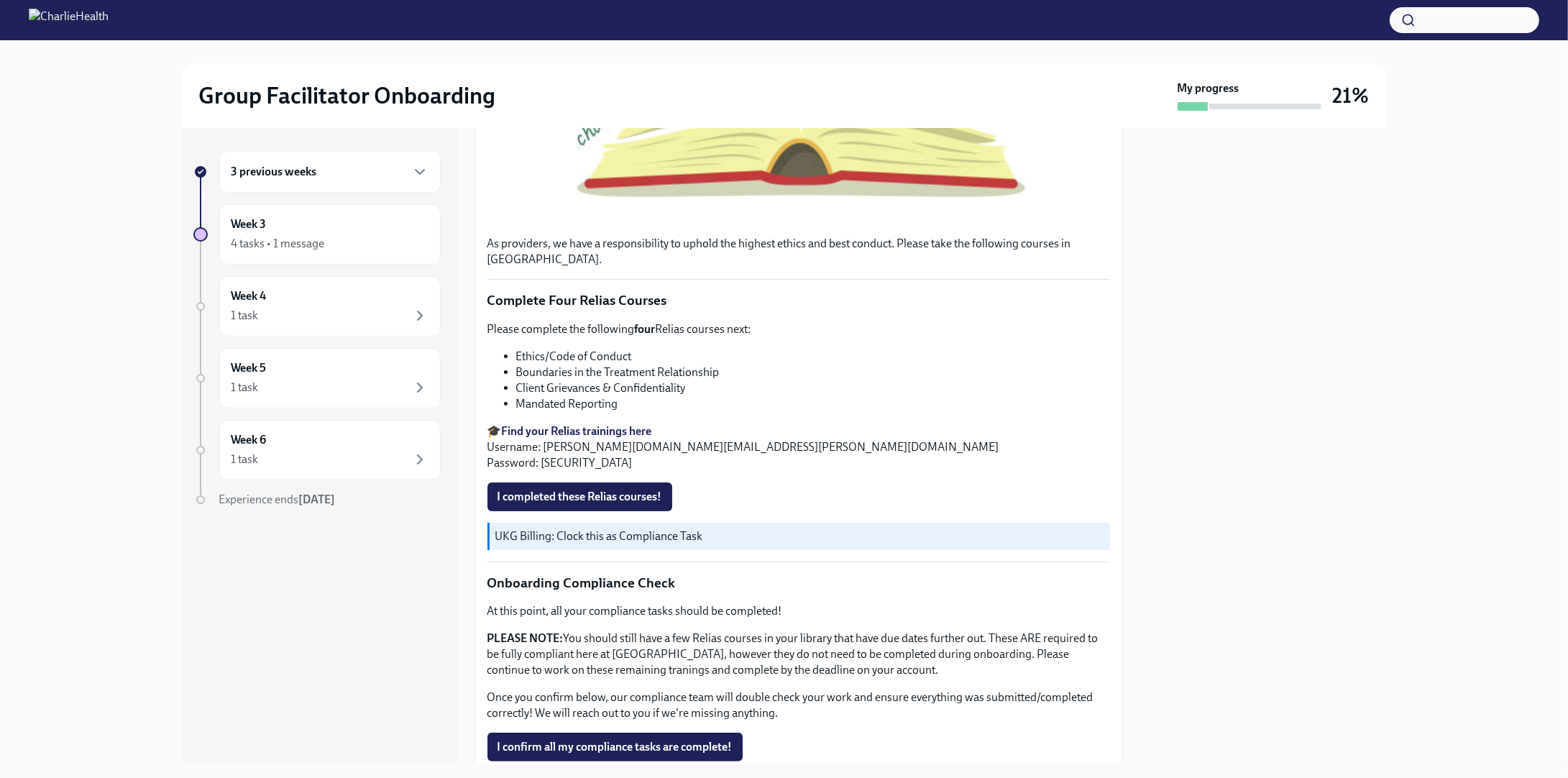
scroll to position [646, 0]
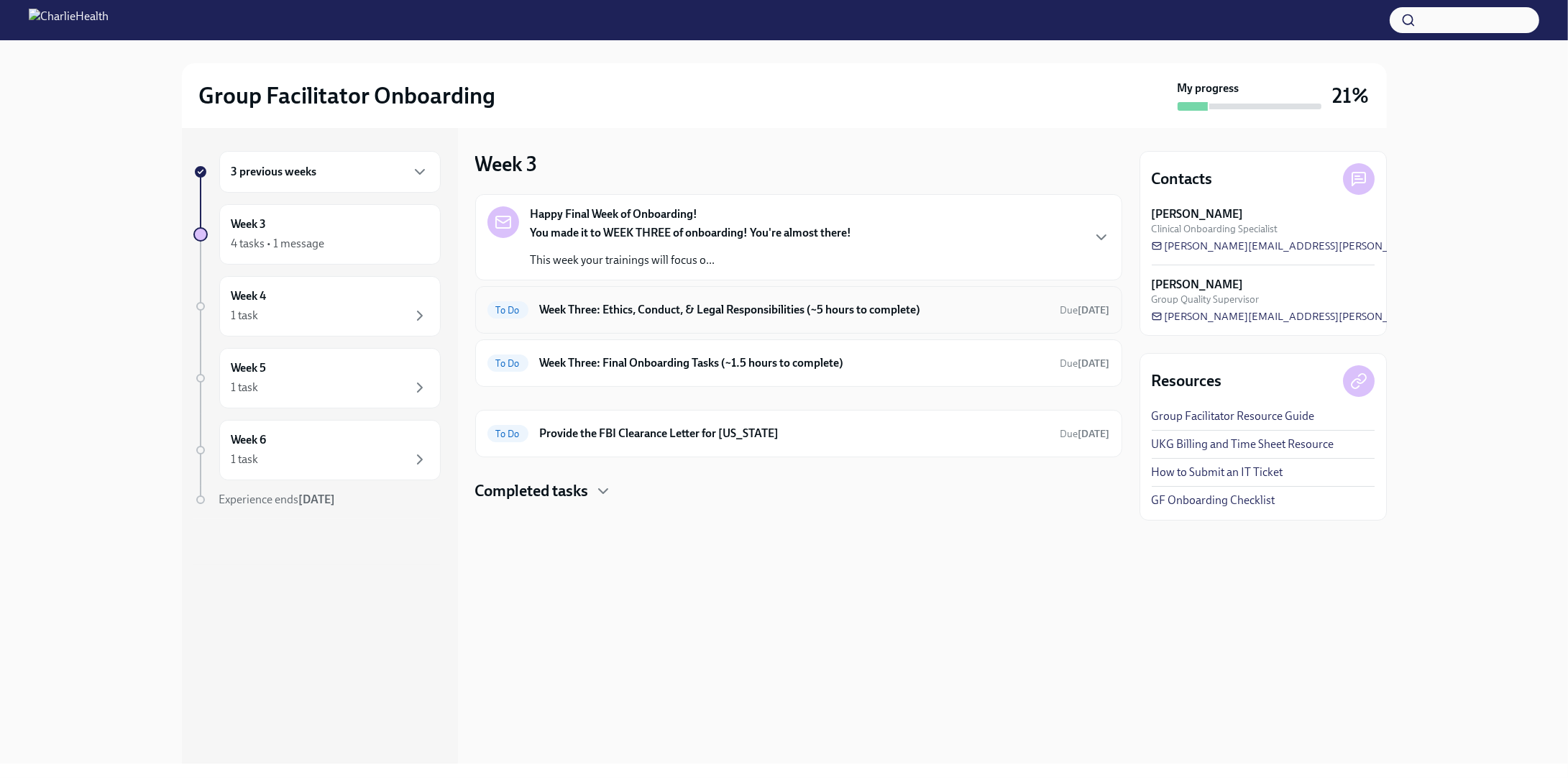
click at [613, 309] on h6 "Week Three: Ethics, Conduct, & Legal Responsibilities (~5 hours to complete)" at bounding box center [794, 310] width 509 height 16
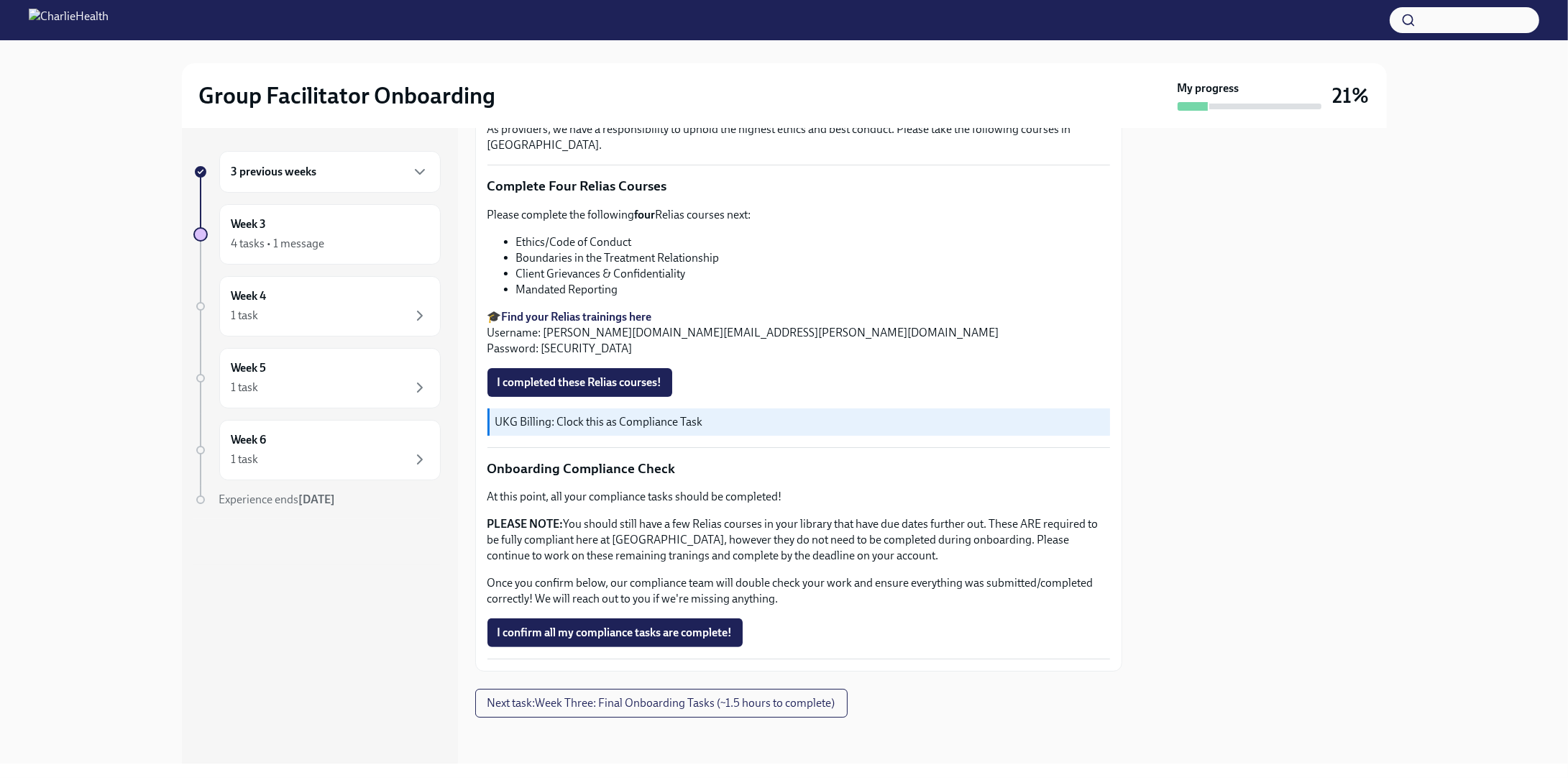
scroll to position [378, 0]
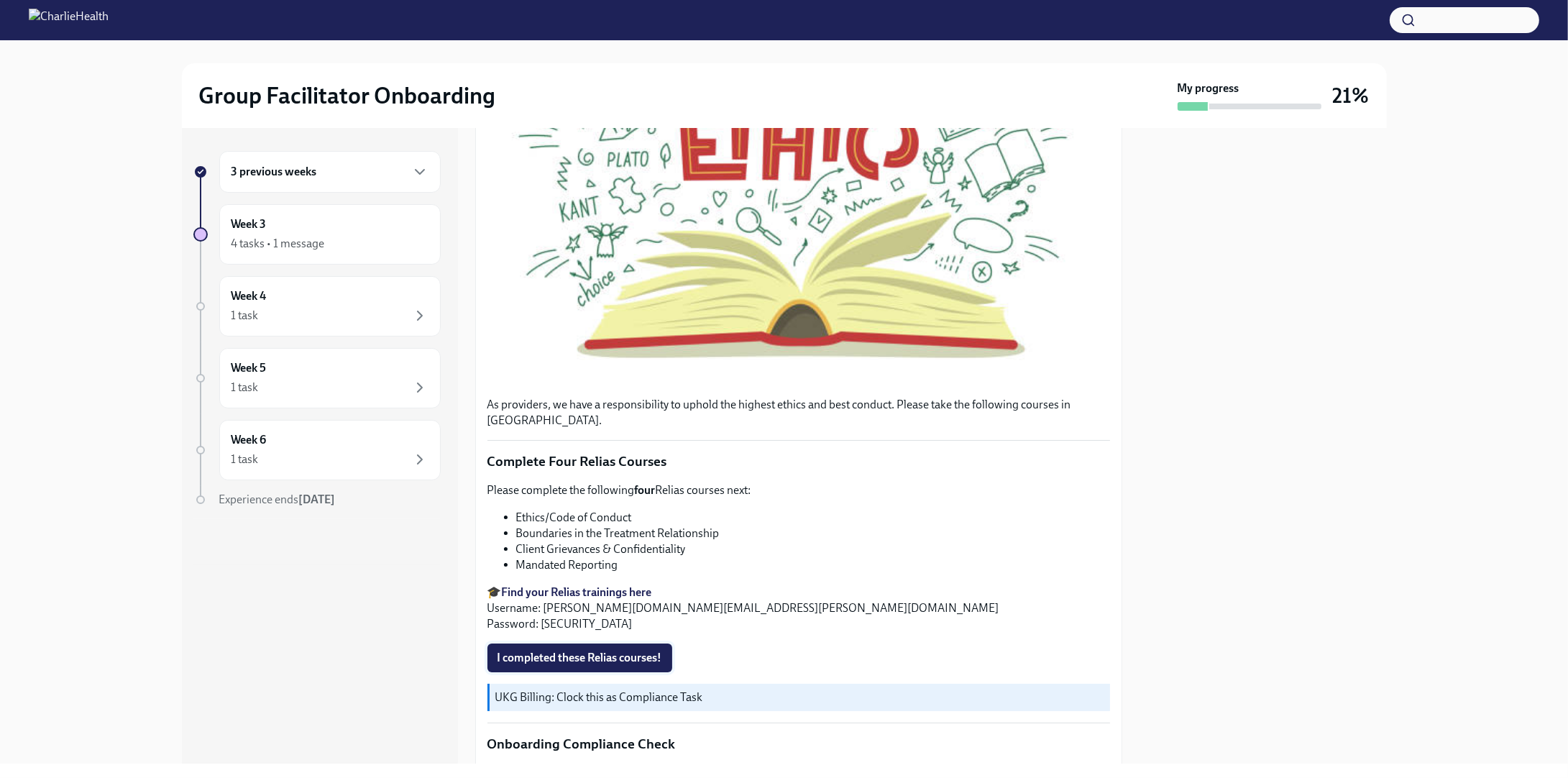
click at [588, 665] on span "I completed these Relias courses!" at bounding box center [580, 658] width 164 height 15
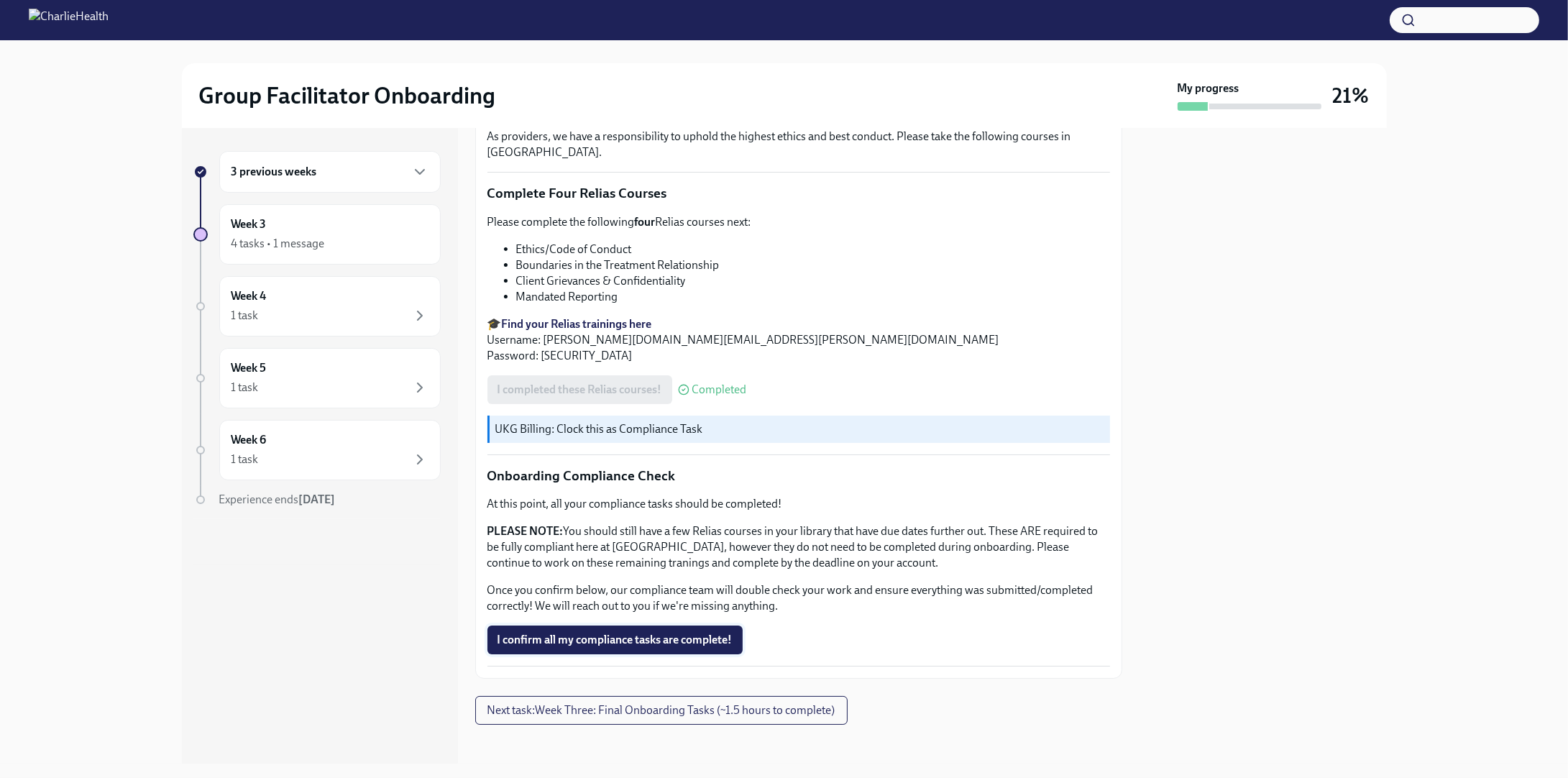
scroll to position [666, 0]
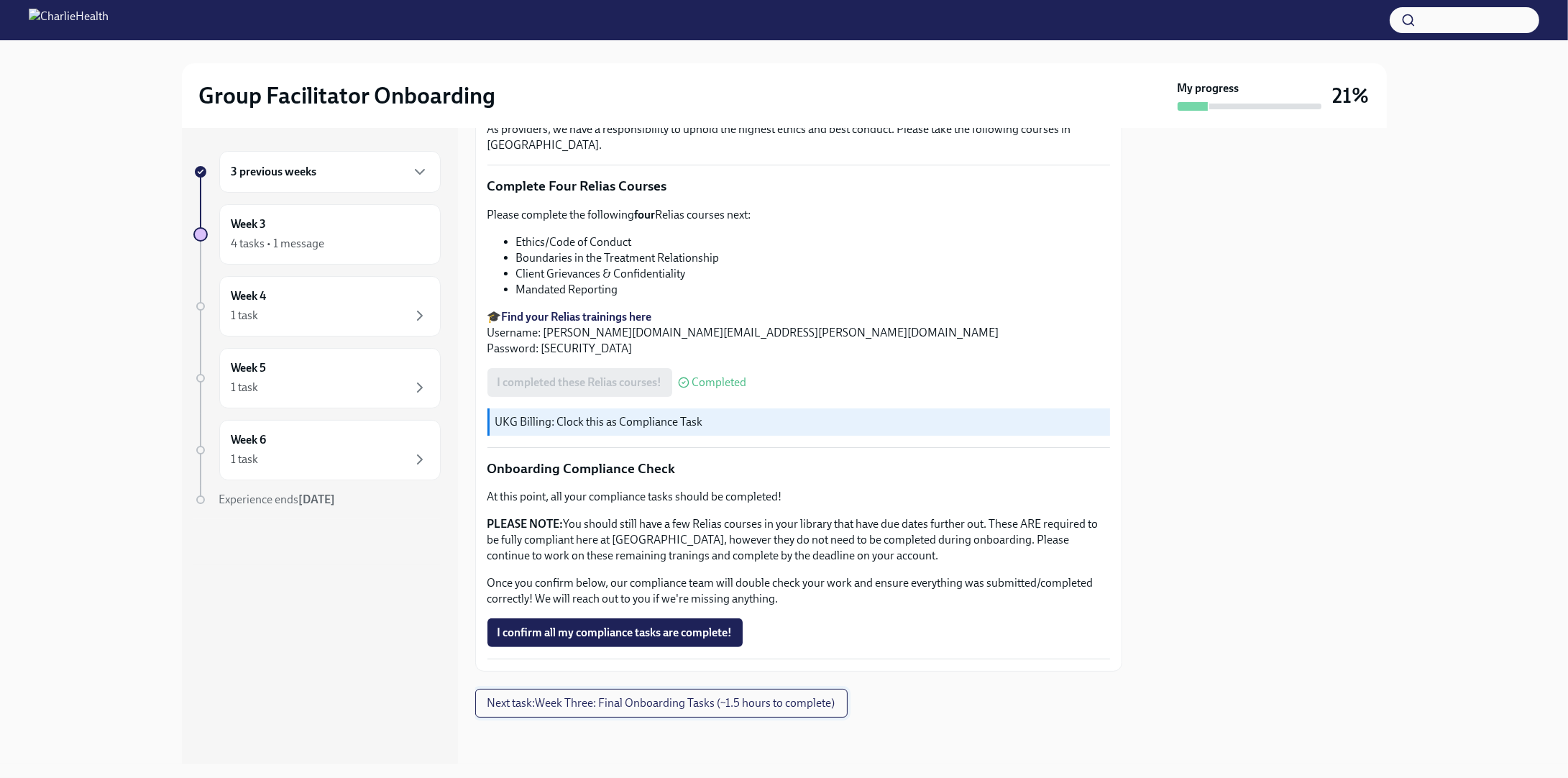
click at [708, 698] on span "Next task : Week Three: Final Onboarding Tasks (~1.5 hours to complete)" at bounding box center [661, 703] width 348 height 15
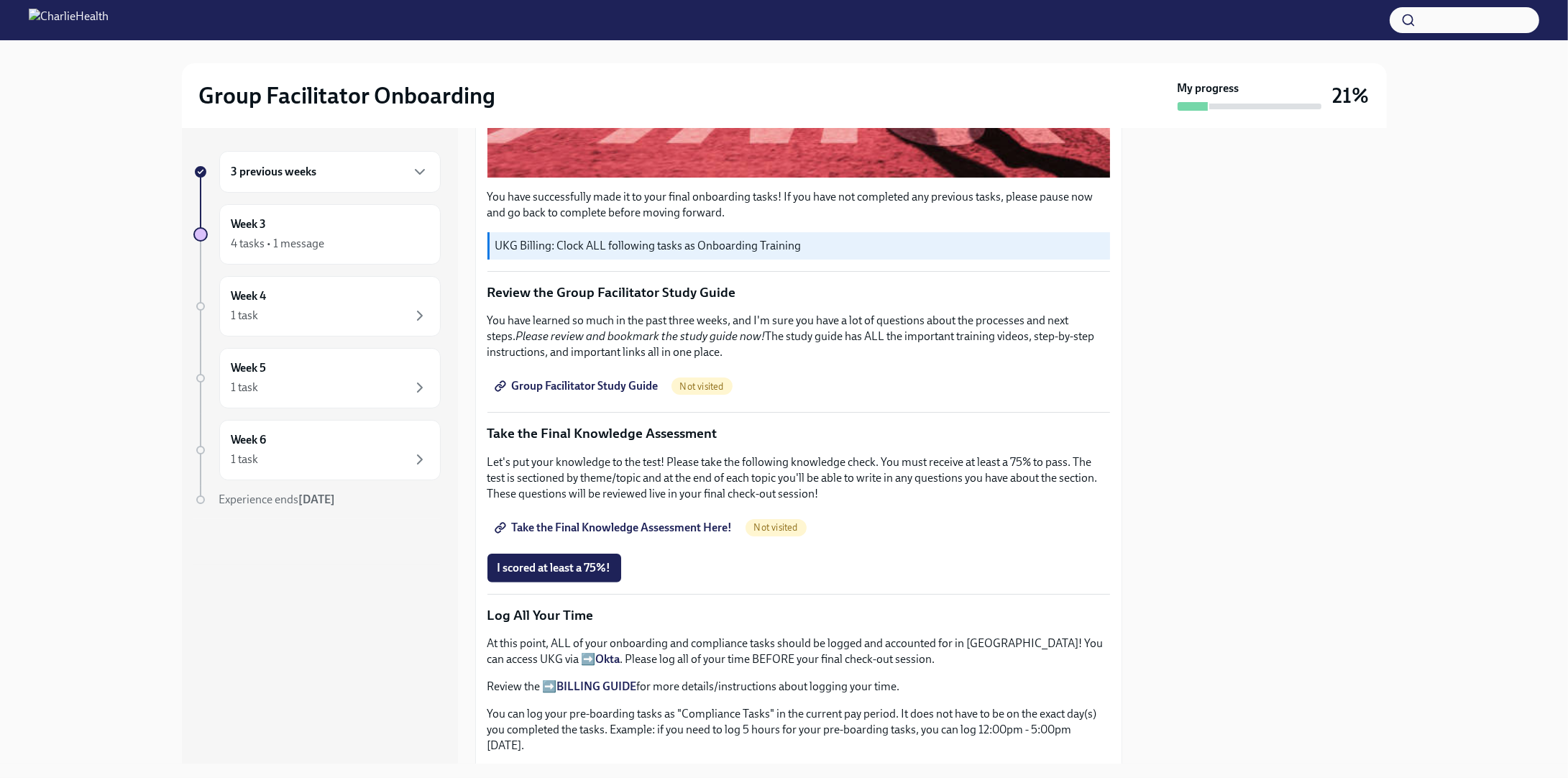
scroll to position [575, 0]
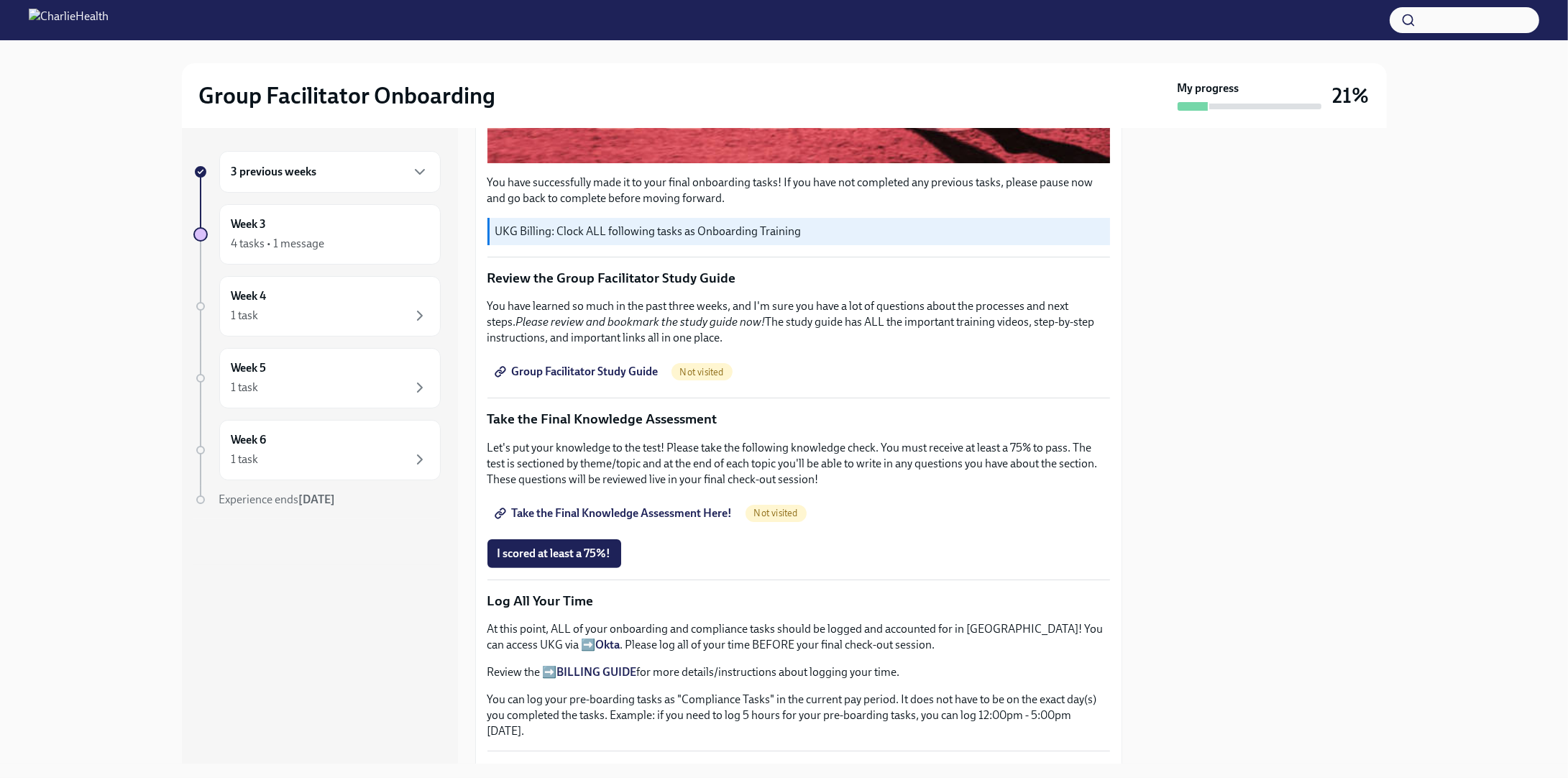
click at [596, 506] on span "Take the Final Knowledge Assessment Here!" at bounding box center [615, 513] width 235 height 15
